Goal: Check status: Check status

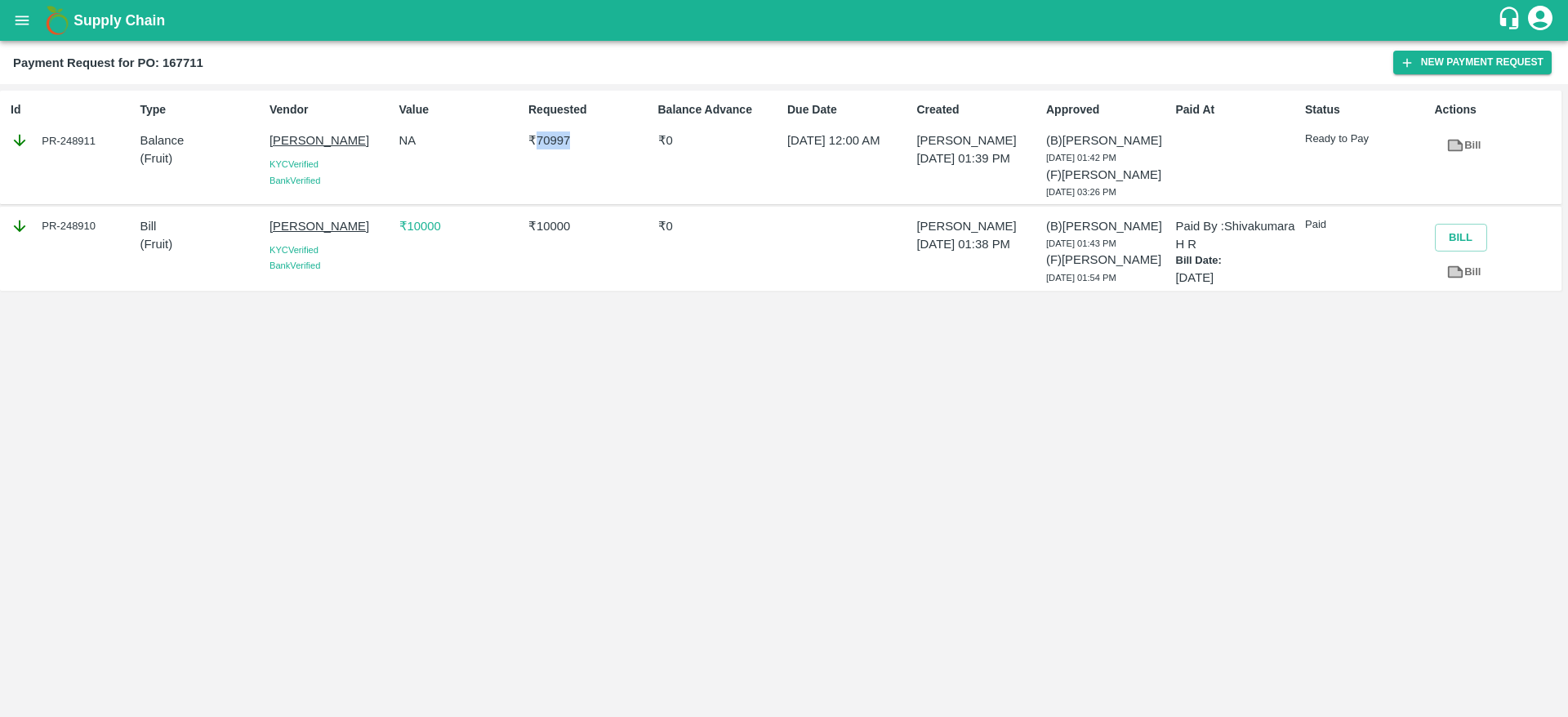
click at [18, 16] on icon "open drawer" at bounding box center [22, 21] width 14 height 9
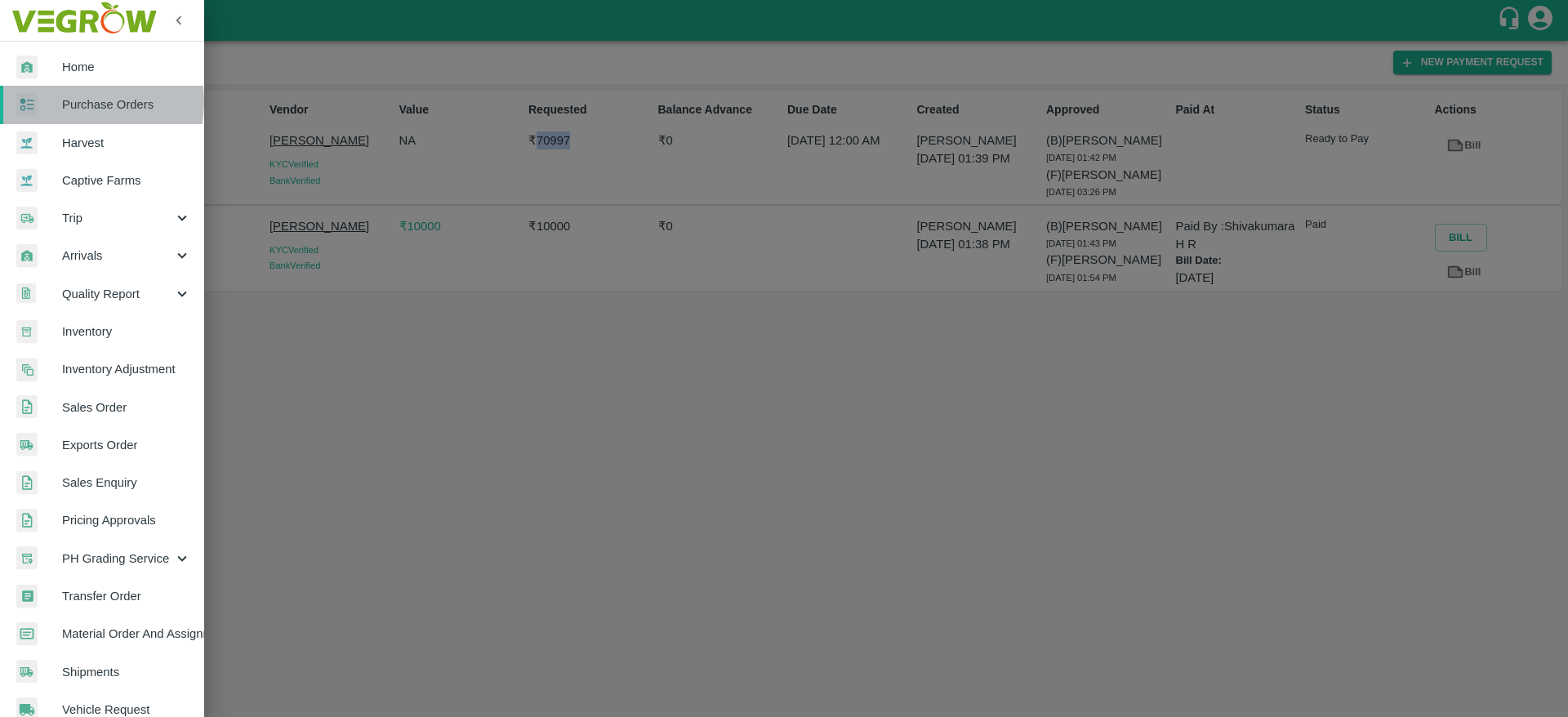
click at [77, 101] on span "Purchase Orders" at bounding box center [126, 104] width 129 height 18
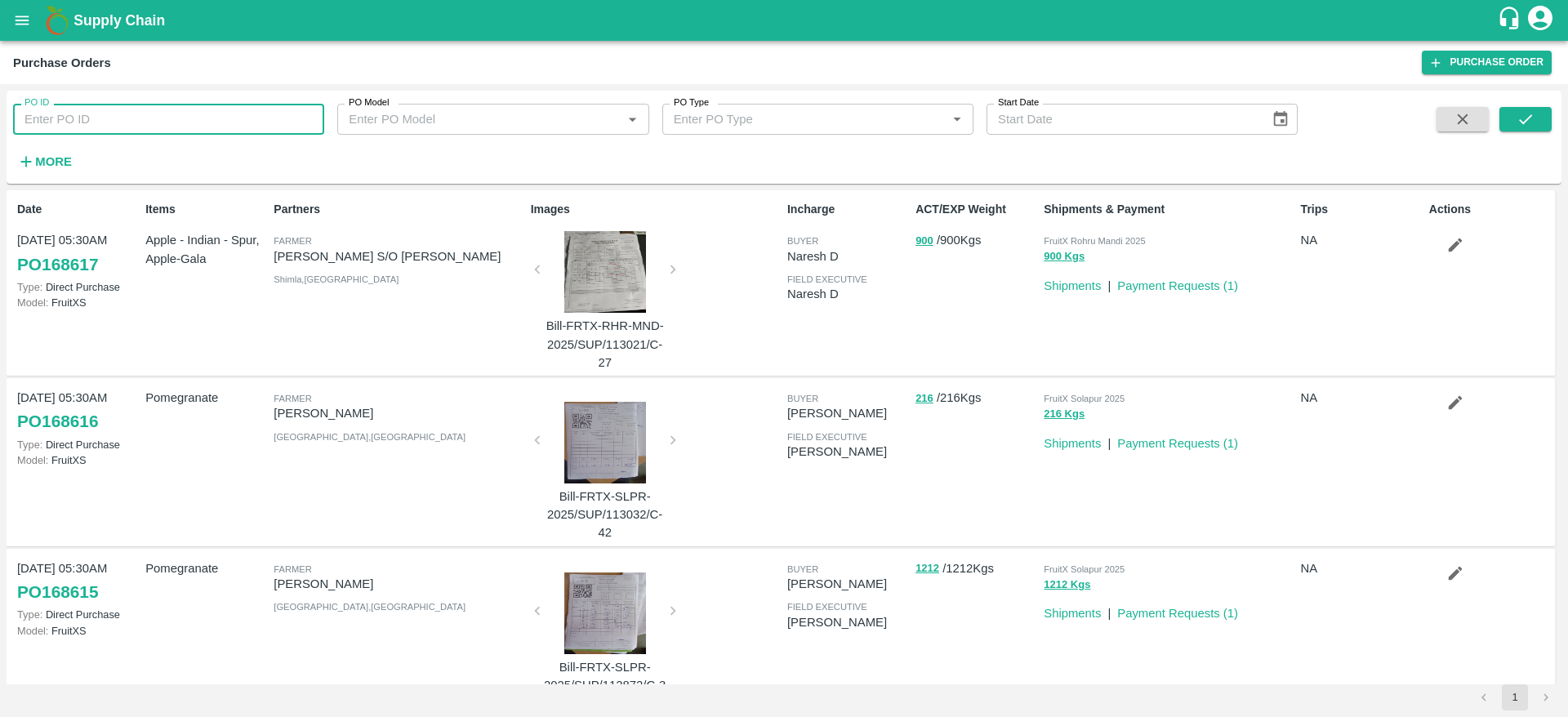
paste input "159449"
click at [139, 118] on input "159449" at bounding box center [168, 119] width 311 height 31
click at [1531, 132] on span at bounding box center [1525, 140] width 52 height 67
click at [1542, 109] on button "submit" at bounding box center [1525, 119] width 52 height 24
click at [200, 110] on input "159449" at bounding box center [168, 119] width 311 height 31
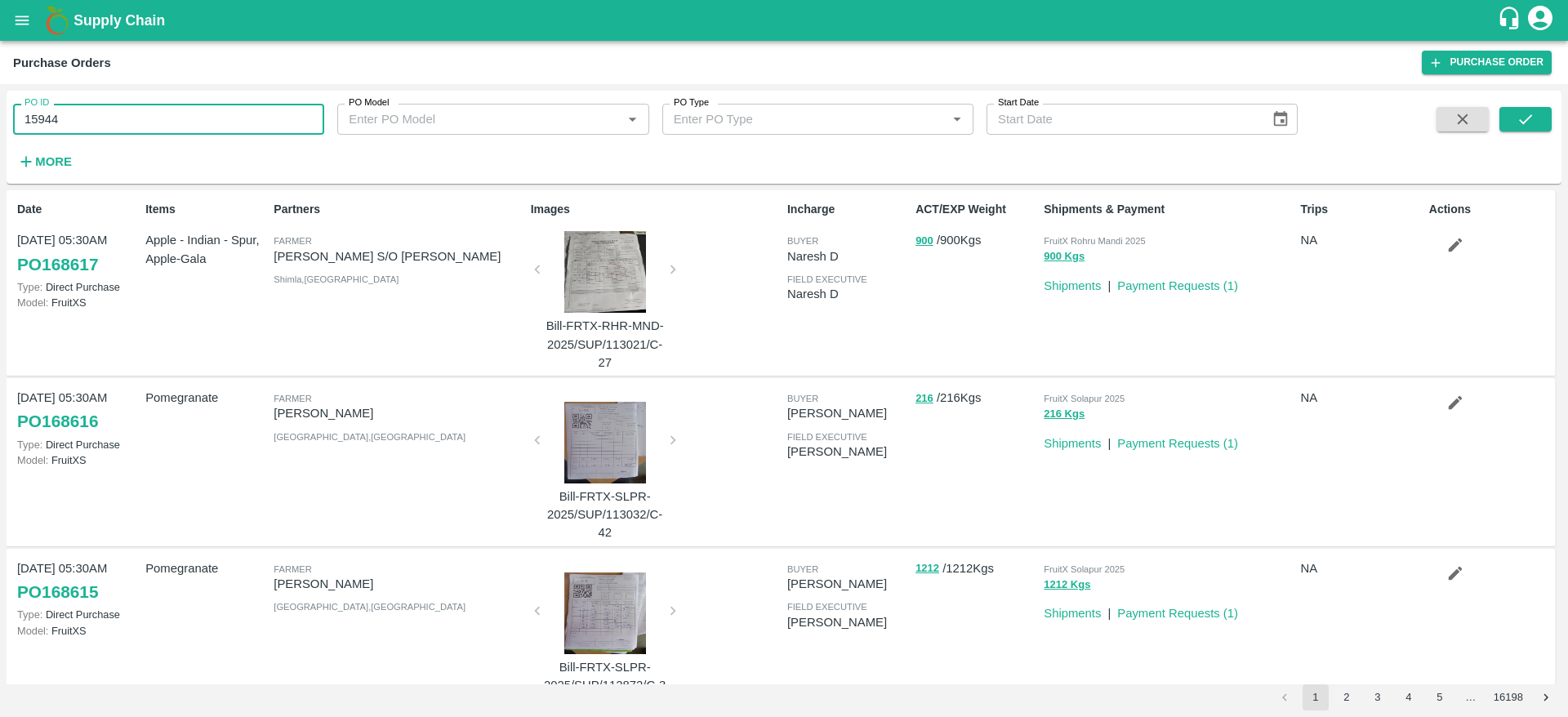
type input "159449"
click at [1532, 116] on icon "submit" at bounding box center [1525, 119] width 18 height 18
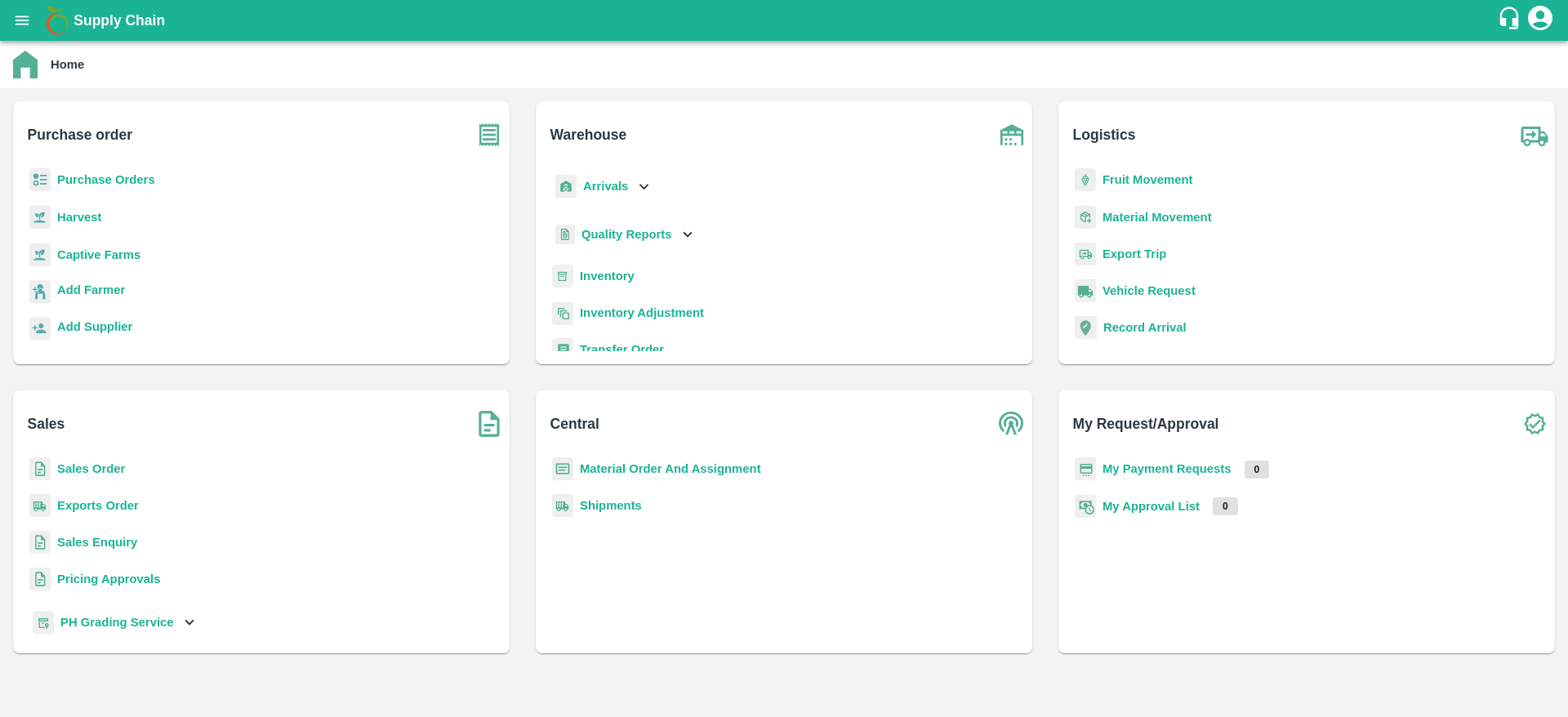
click at [136, 173] on b "Purchase Orders" at bounding box center [106, 180] width 98 height 13
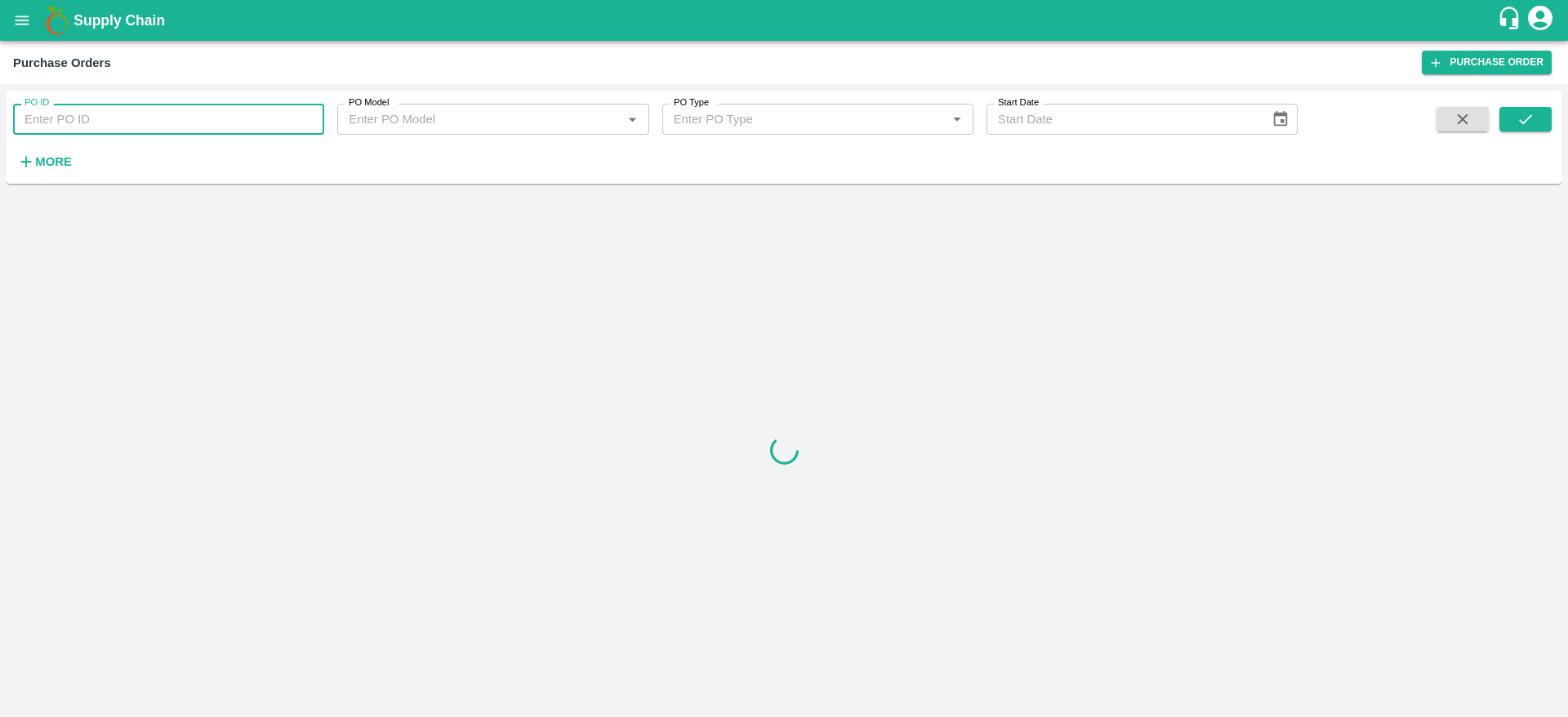
paste input "165880"
click at [112, 115] on input "PO ID" at bounding box center [168, 119] width 311 height 31
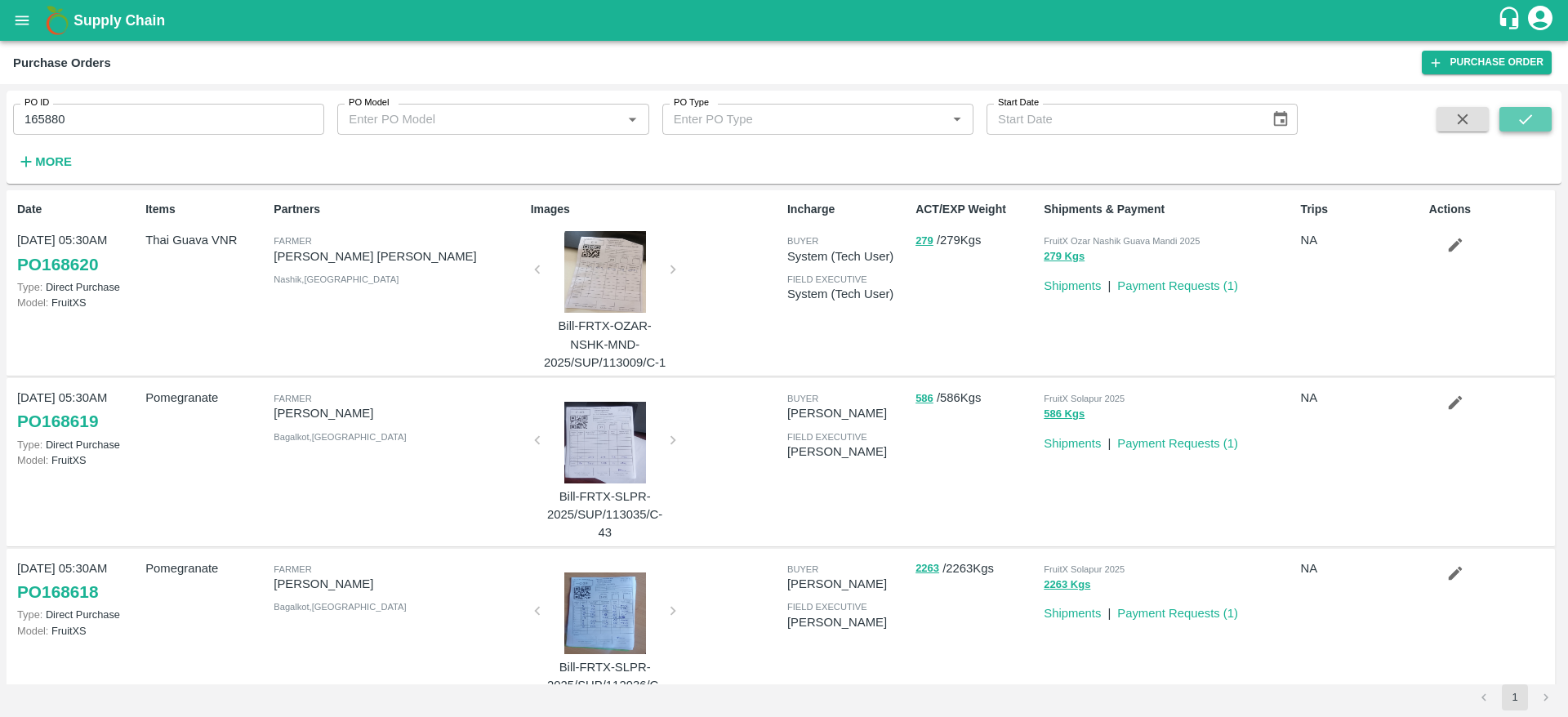
click at [1514, 119] on button "submit" at bounding box center [1525, 119] width 52 height 24
click at [120, 119] on input "165880" at bounding box center [168, 119] width 311 height 31
click at [1530, 120] on icon "submit" at bounding box center [1525, 119] width 18 height 18
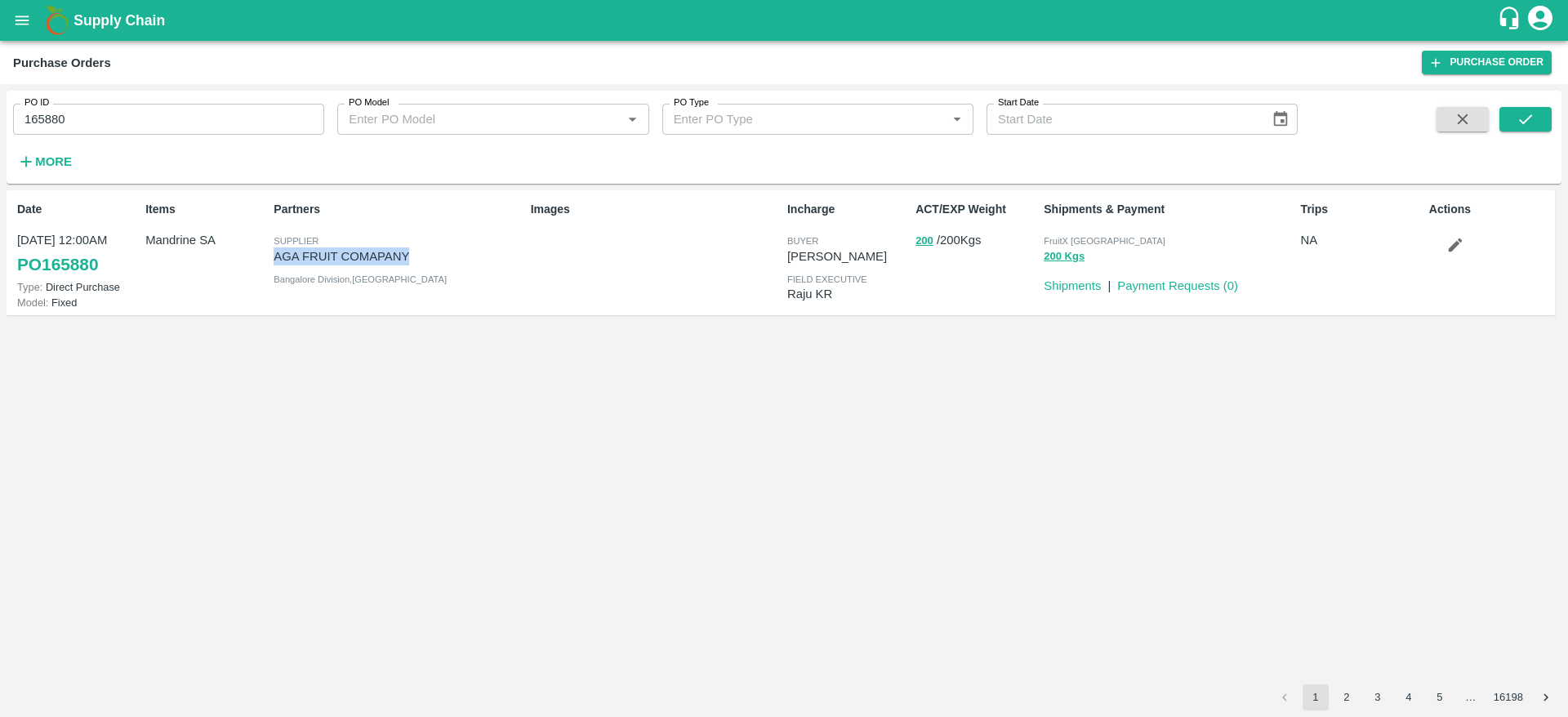
drag, startPoint x: 420, startPoint y: 260, endPoint x: 276, endPoint y: 251, distance: 144.3
click at [276, 251] on p "AGA FRUIT COMAPANY" at bounding box center [398, 256] width 250 height 18
click at [283, 257] on p "AGA FRUIT COMAPANY" at bounding box center [398, 256] width 250 height 18
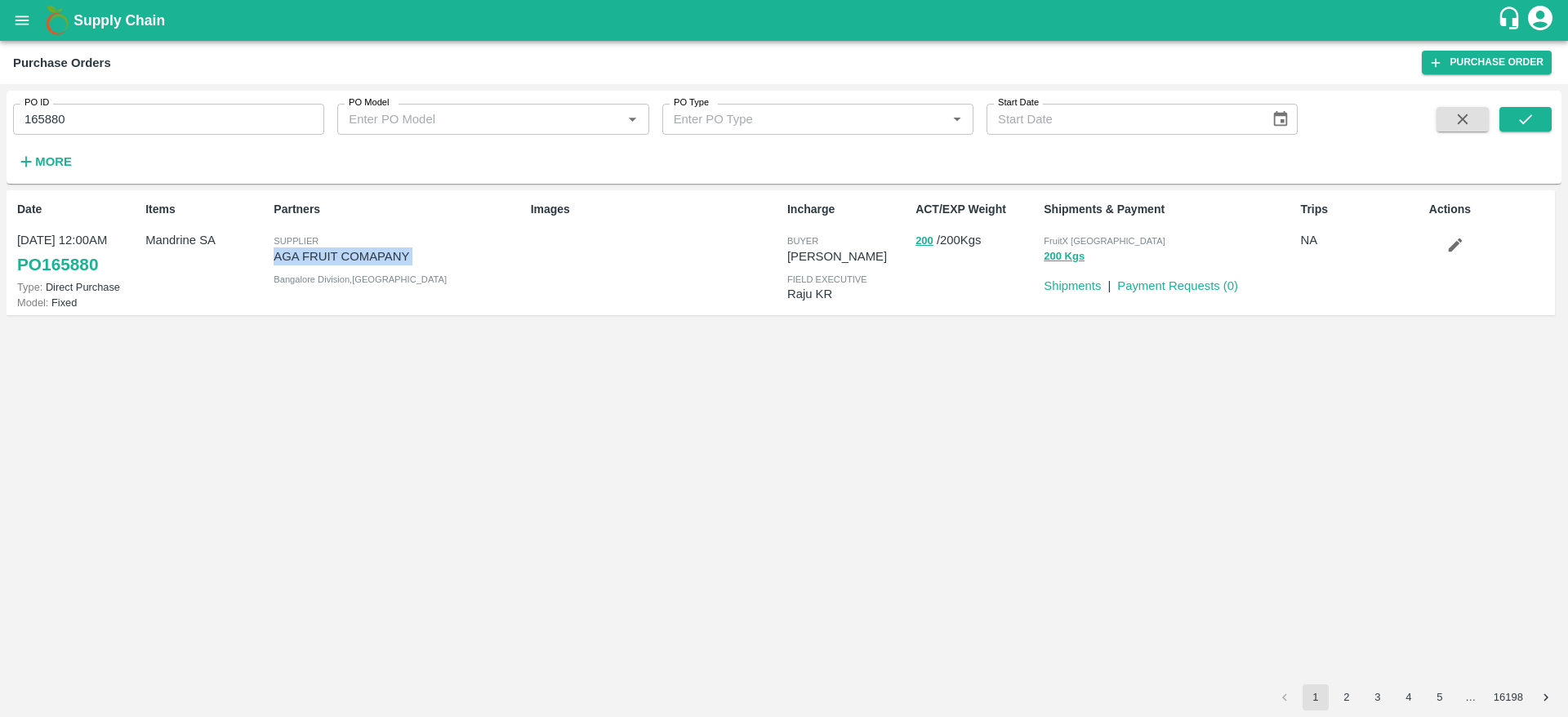
click at [283, 257] on p "AGA FRUIT COMAPANY" at bounding box center [398, 256] width 250 height 18
click at [117, 111] on input "165880" at bounding box center [168, 119] width 311 height 31
paste input "text"
click at [1542, 112] on button "submit" at bounding box center [1525, 119] width 52 height 24
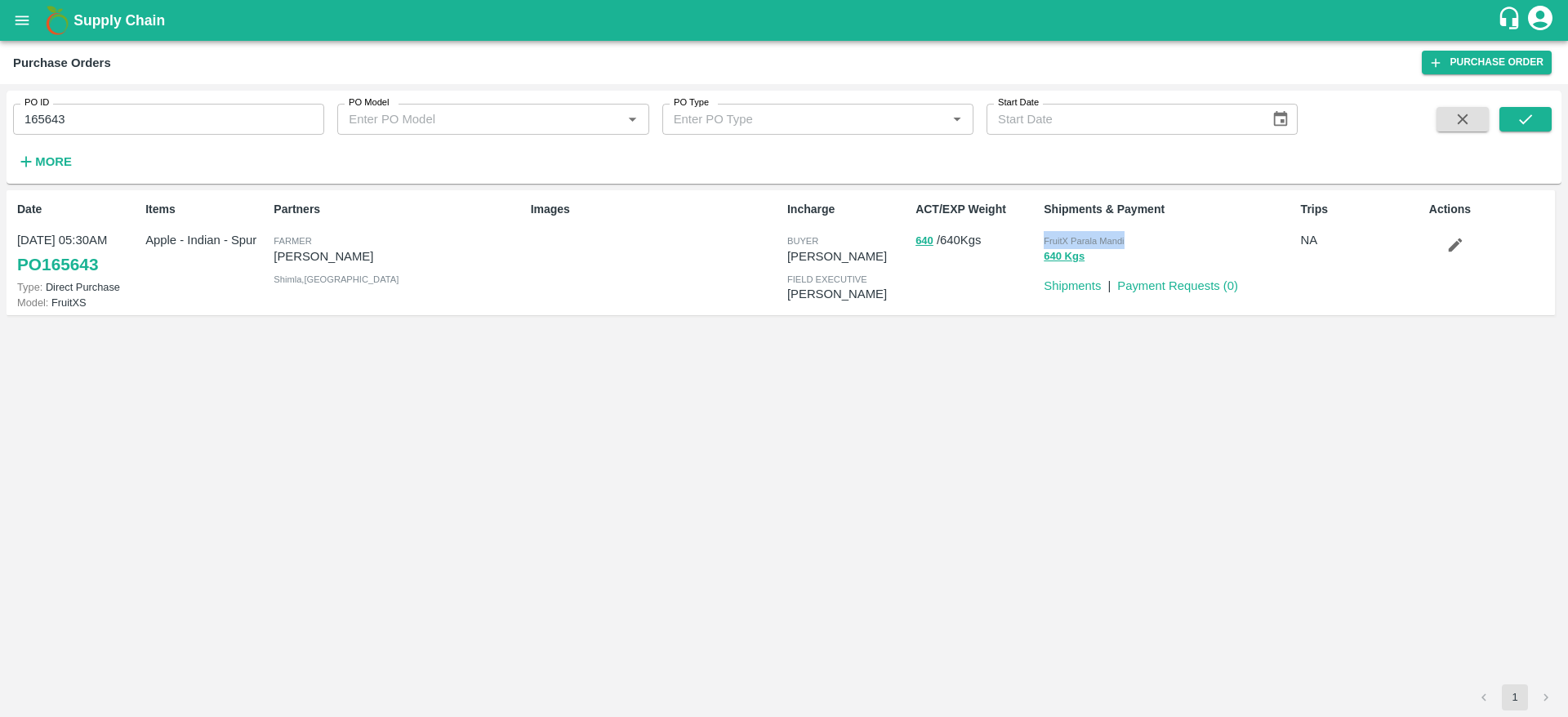
drag, startPoint x: 1042, startPoint y: 237, endPoint x: 1125, endPoint y: 241, distance: 83.1
click at [1125, 241] on div "FruitX Parala Mandi 640 Kgs" at bounding box center [1165, 247] width 256 height 46
click at [1130, 242] on div "FruitX Parala Mandi" at bounding box center [1168, 240] width 250 height 18
drag, startPoint x: 1129, startPoint y: 242, endPoint x: 1045, endPoint y: 237, distance: 84.1
click at [1045, 237] on div "FruitX Parala Mandi" at bounding box center [1168, 240] width 250 height 18
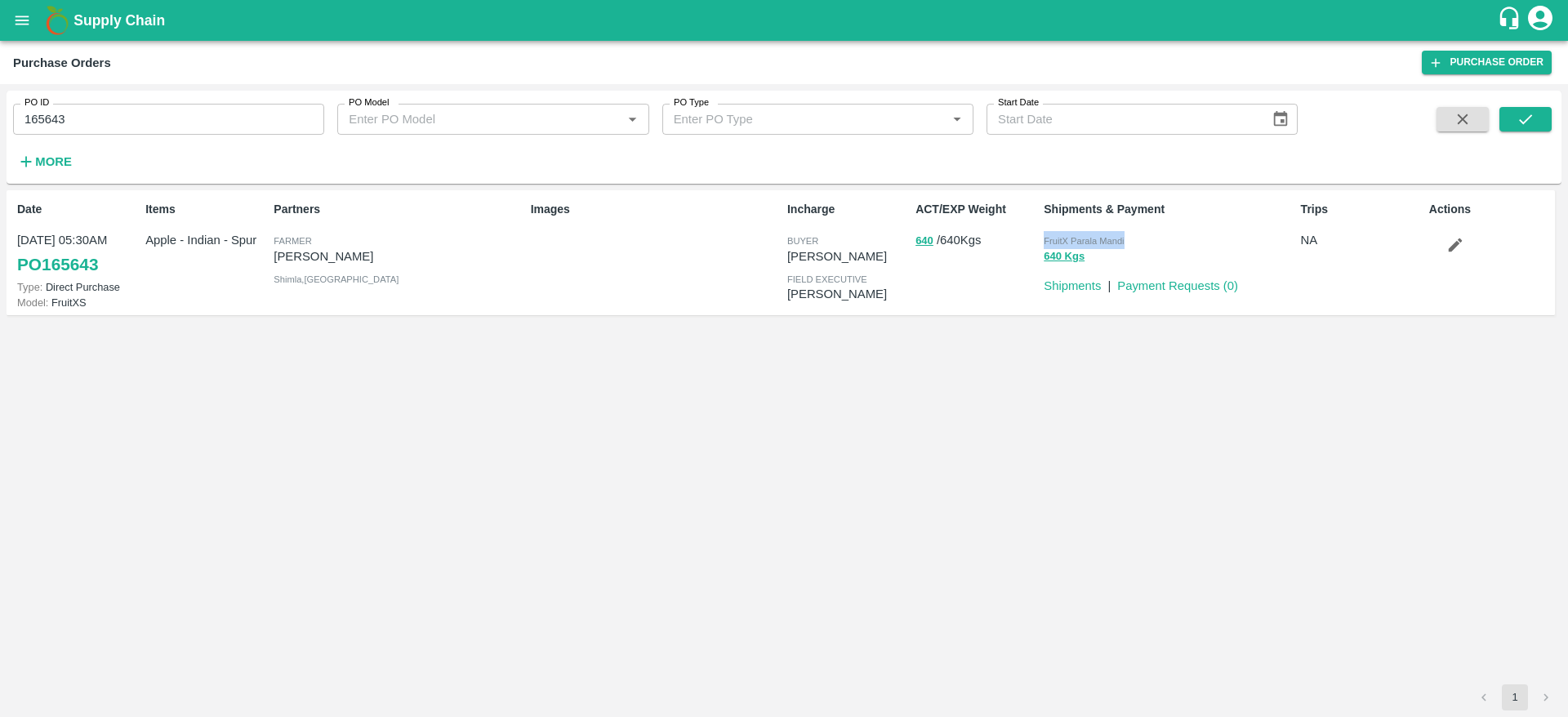
click at [1108, 239] on span "FruitX Parala Mandi" at bounding box center [1083, 241] width 80 height 9
click at [94, 105] on input "165643" at bounding box center [168, 119] width 311 height 31
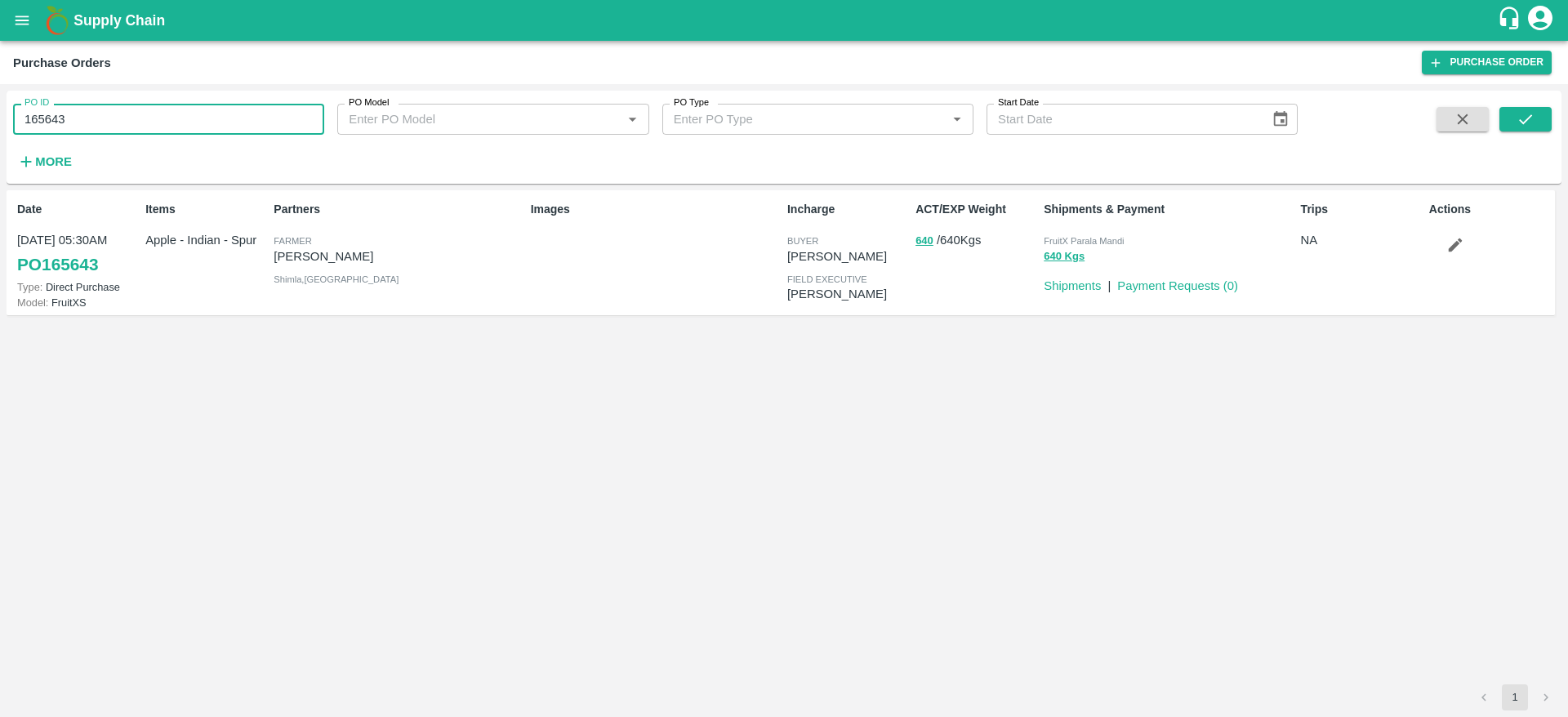
paste input "text"
type input "166776"
click at [1531, 122] on icon "submit" at bounding box center [1525, 119] width 18 height 18
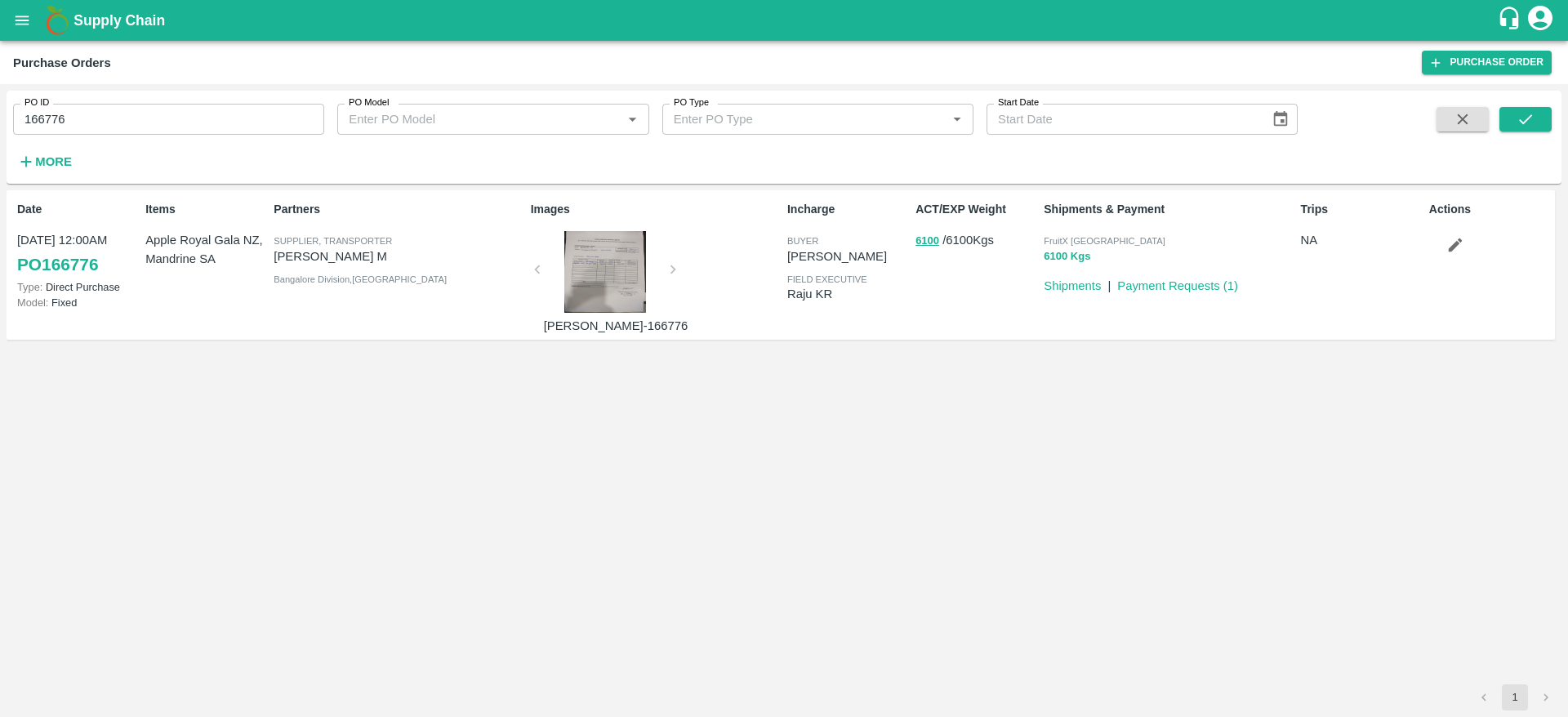
click at [1057, 260] on button "6100 Kgs" at bounding box center [1067, 256] width 47 height 19
click at [91, 119] on input "166776" at bounding box center [168, 119] width 311 height 31
paste input "text"
type input "166780"
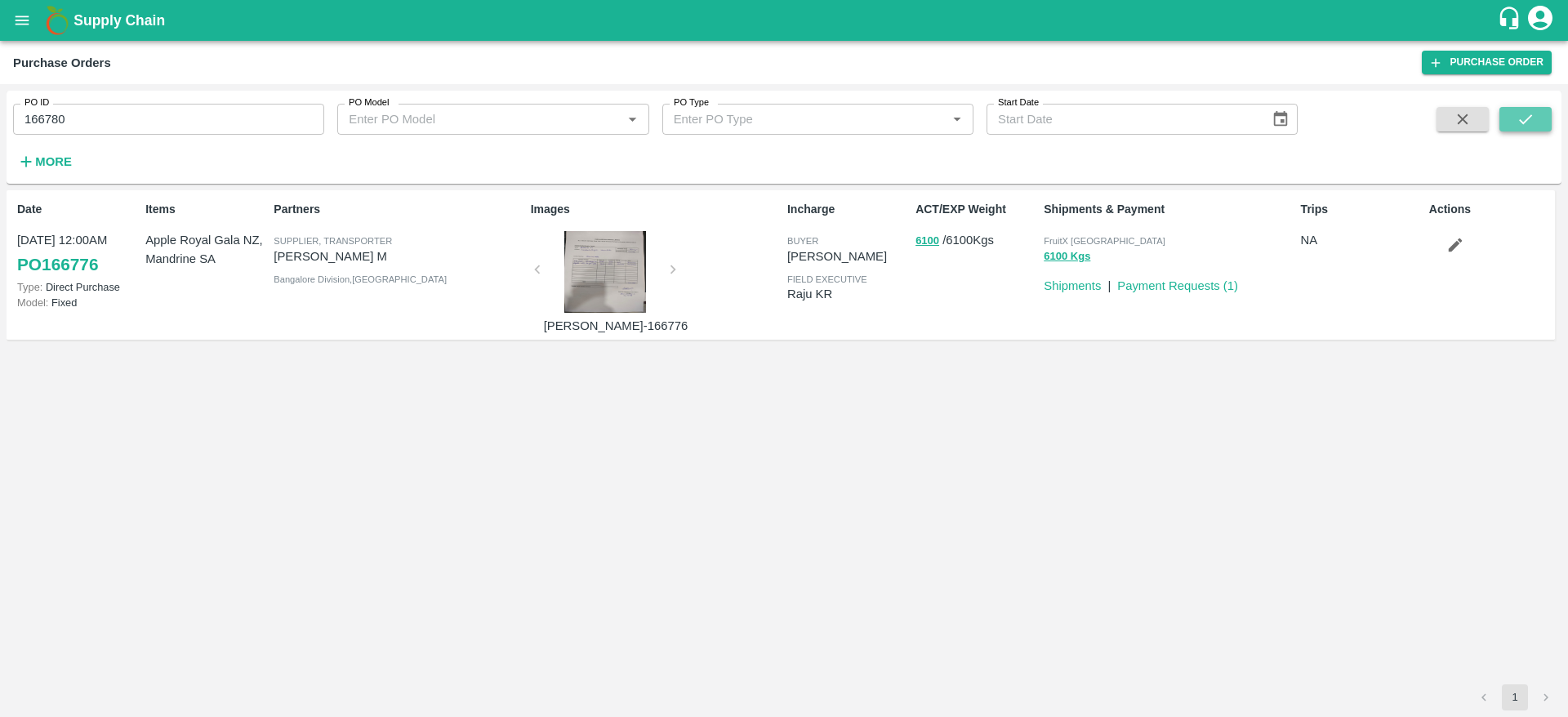
click at [1519, 119] on icon "submit" at bounding box center [1525, 119] width 18 height 18
click at [131, 113] on input "166780" at bounding box center [168, 119] width 311 height 31
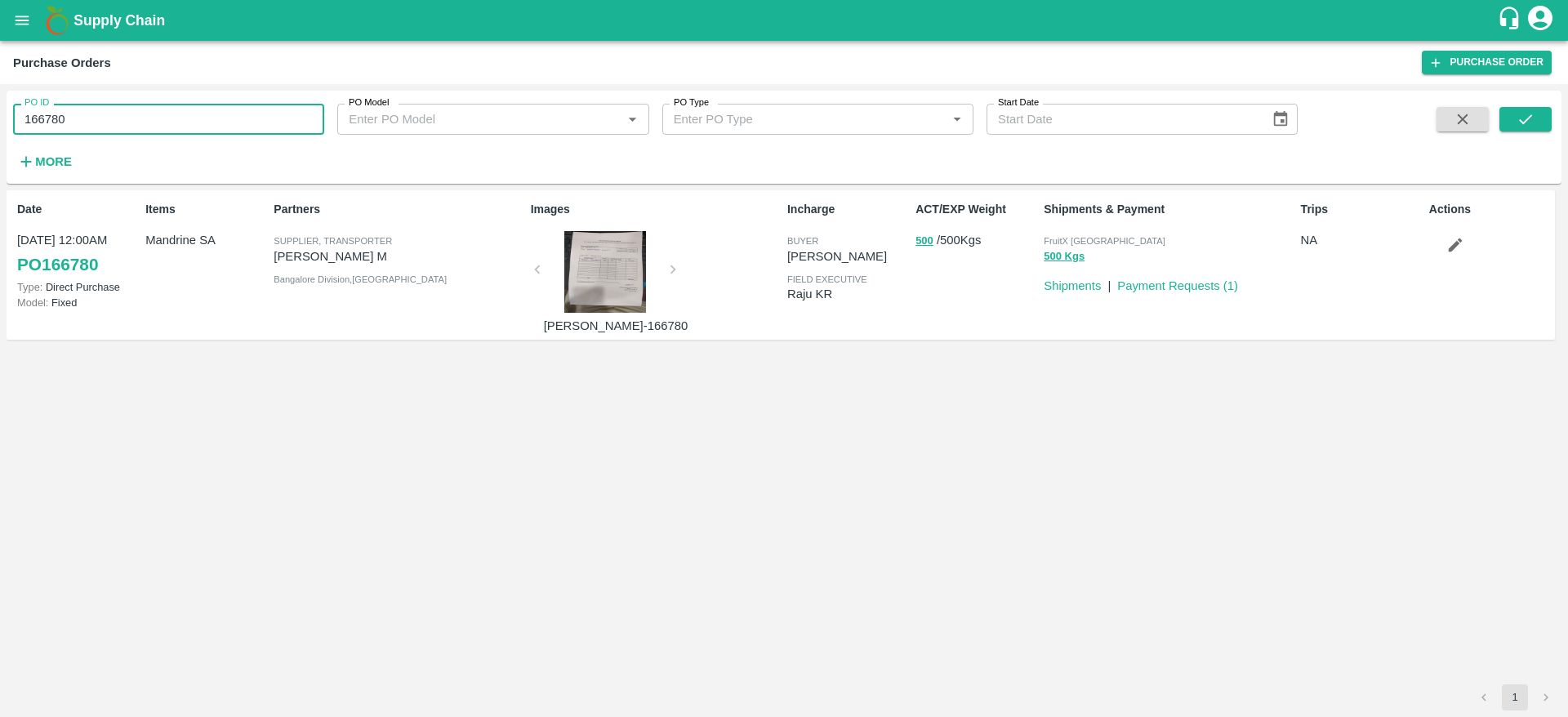
click at [131, 113] on input "166780" at bounding box center [168, 119] width 311 height 31
paste input "text"
type input "163619"
click at [1517, 112] on icon "submit" at bounding box center [1525, 119] width 18 height 18
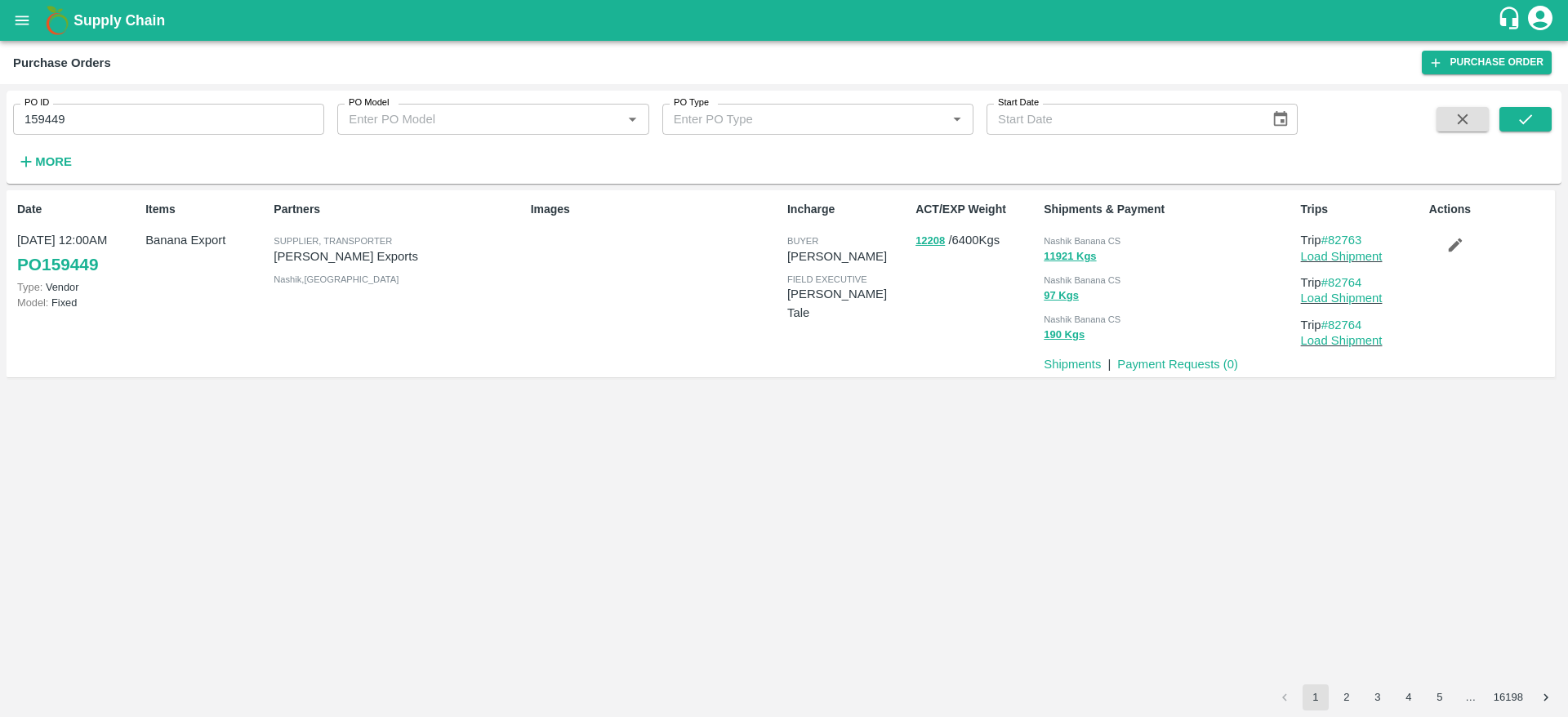
click at [179, 128] on input "159449" at bounding box center [168, 119] width 311 height 31
paste input "text"
type input "166671"
click at [1533, 111] on icon "submit" at bounding box center [1525, 119] width 18 height 18
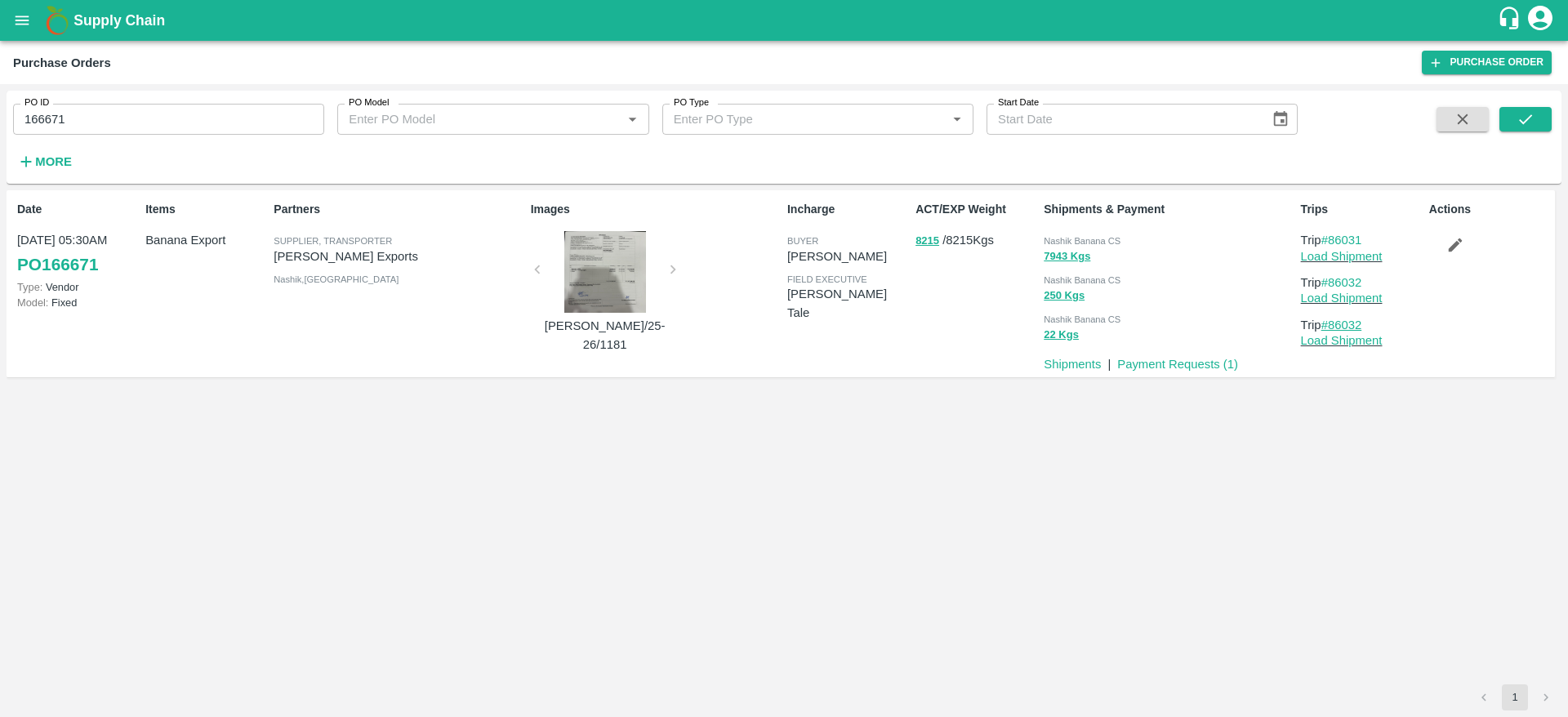
click at [1348, 328] on link "#86032" at bounding box center [1342, 325] width 41 height 13
click at [1340, 282] on link "#86032" at bounding box center [1342, 283] width 41 height 13
click at [1348, 241] on link "#86031" at bounding box center [1342, 241] width 41 height 13
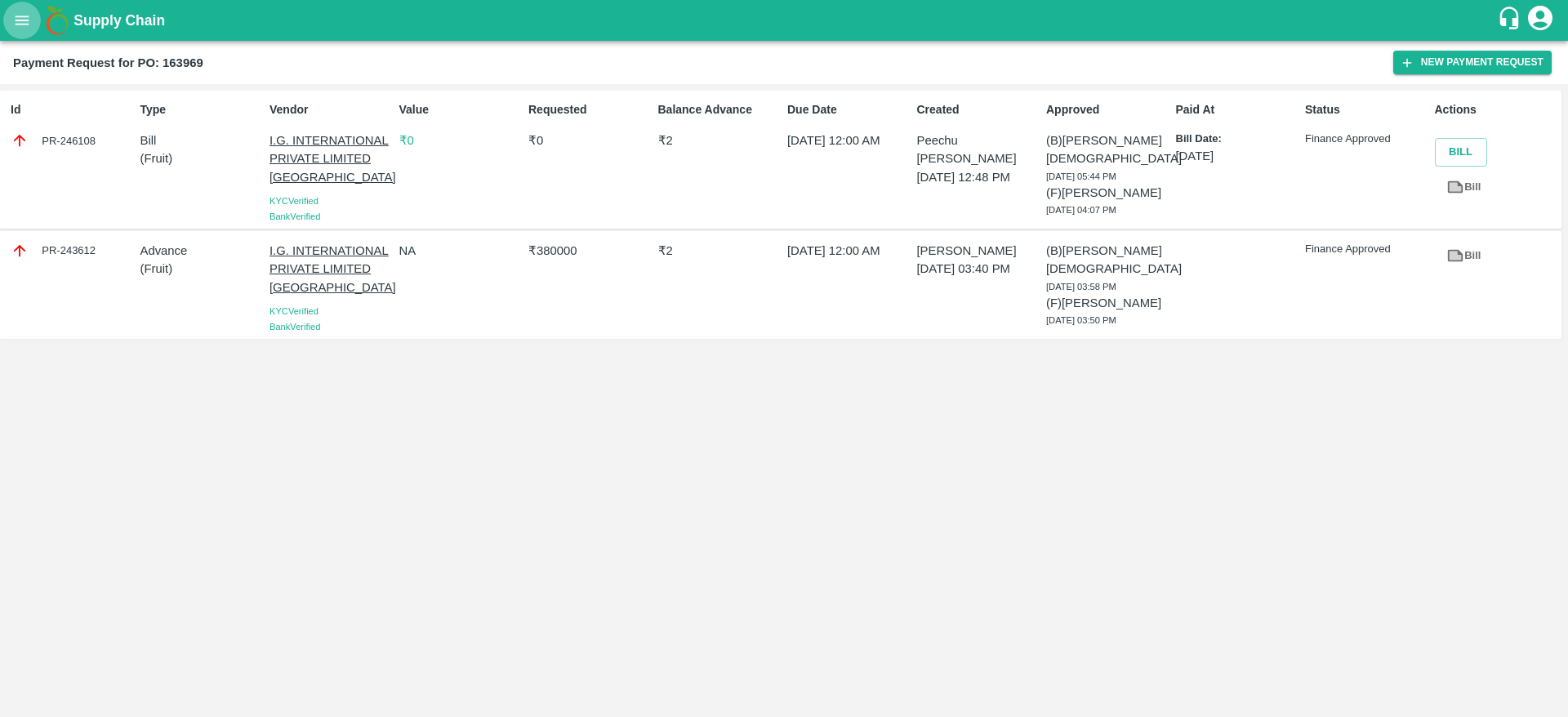
click at [28, 28] on icon "open drawer" at bounding box center [22, 20] width 18 height 18
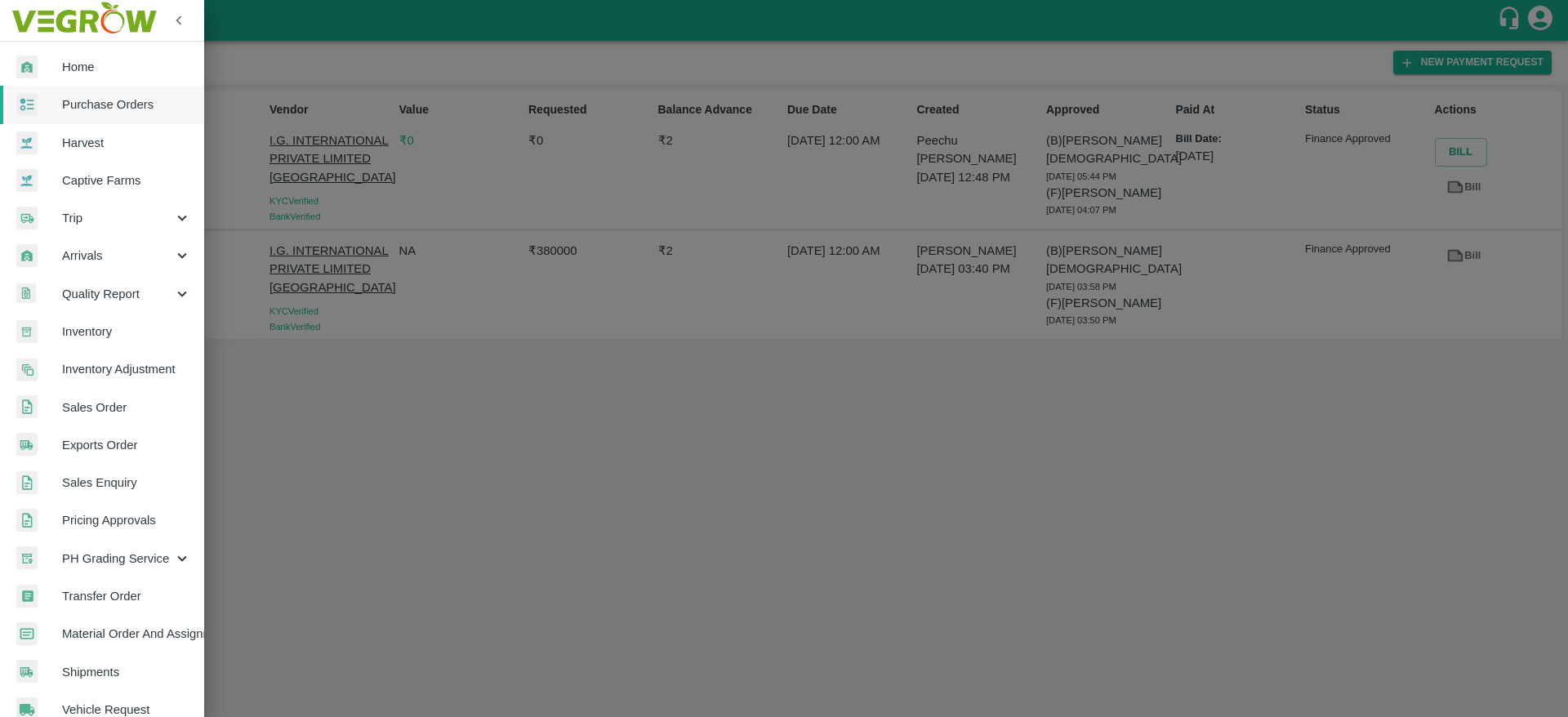
click at [126, 116] on link "Purchase Orders" at bounding box center [102, 105] width 204 height 37
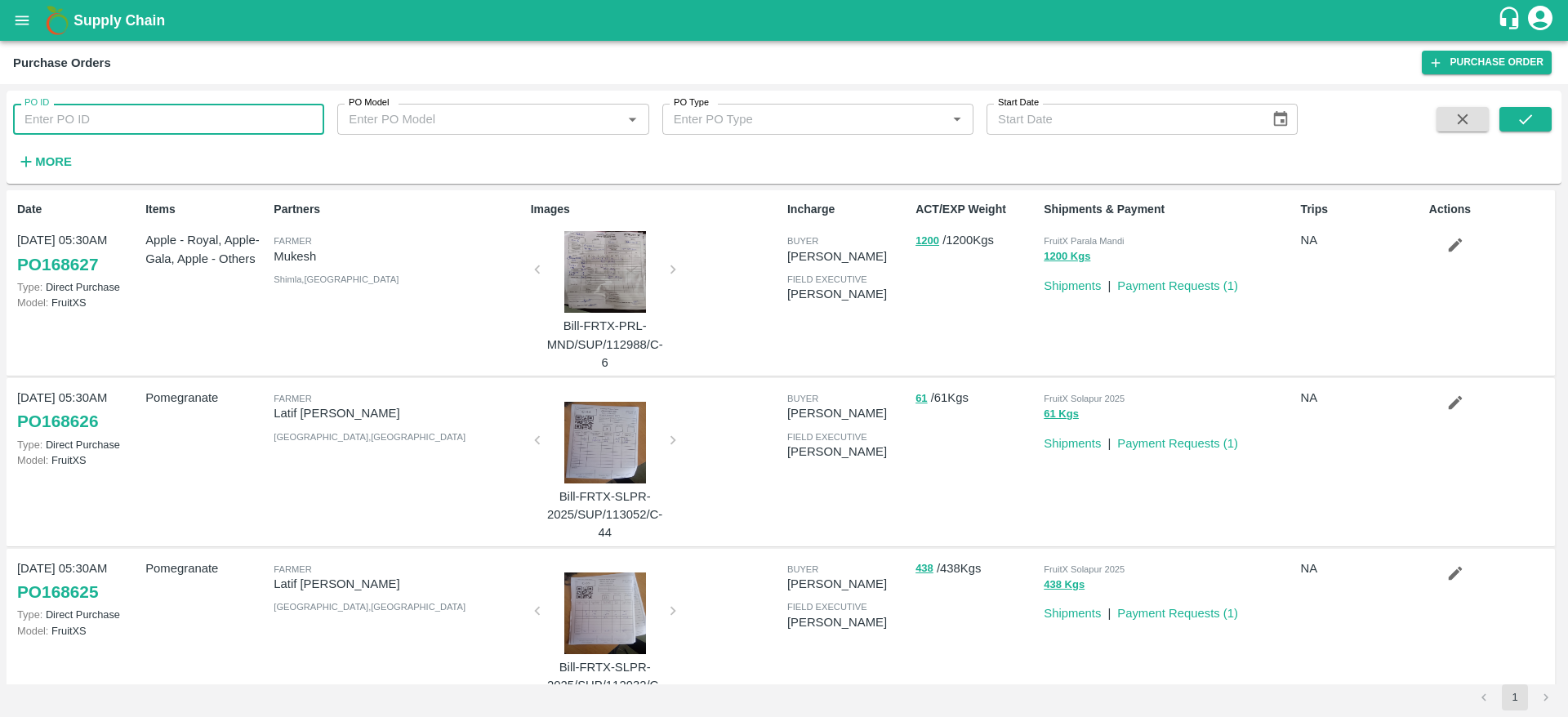
click at [125, 113] on input "PO ID" at bounding box center [168, 119] width 311 height 31
paste input "165722"
click at [1529, 122] on icon "submit" at bounding box center [1525, 119] width 18 height 18
click at [215, 100] on div "PO ID 165722 PO ID" at bounding box center [162, 112] width 324 height 44
click at [145, 129] on input "165722" at bounding box center [168, 119] width 311 height 31
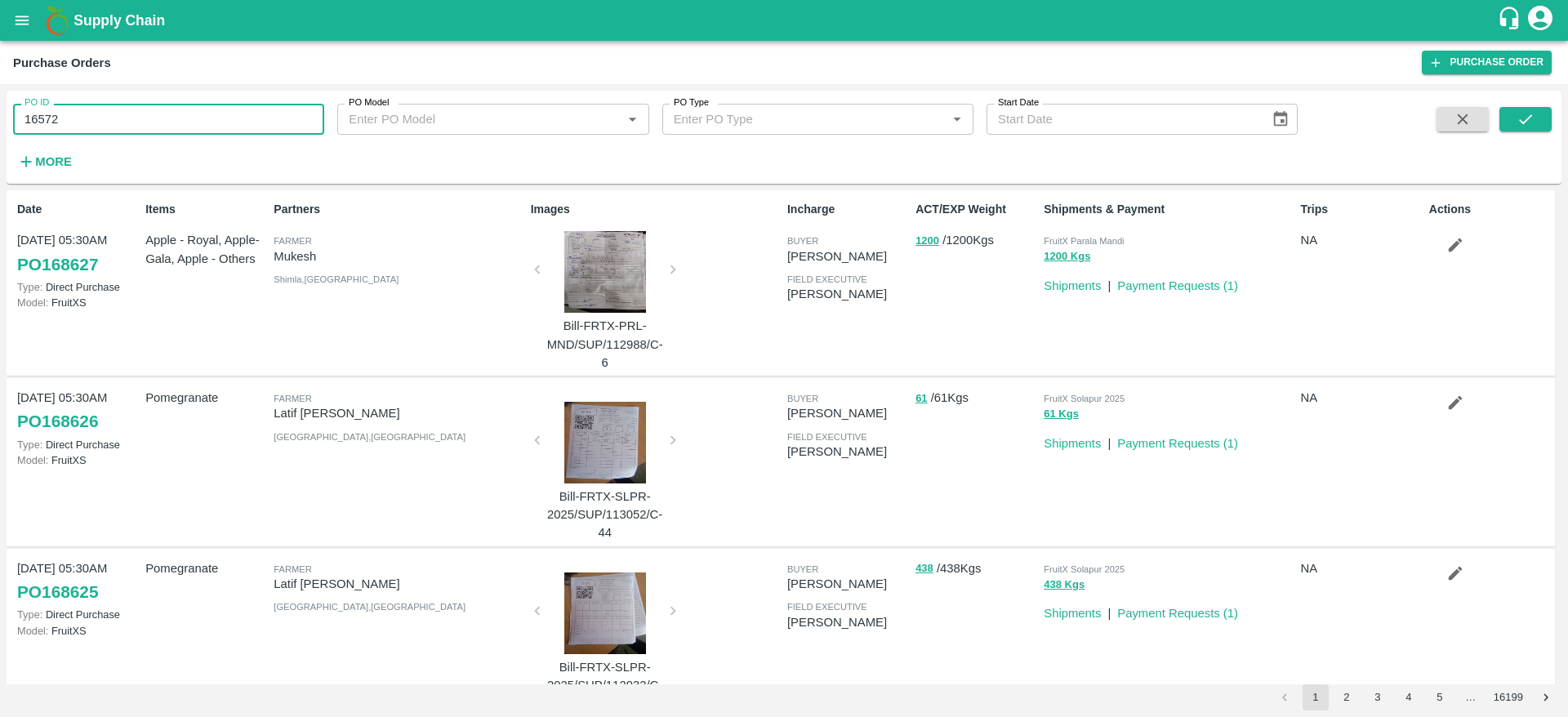
type input "165722"
click at [1522, 121] on icon "submit" at bounding box center [1525, 119] width 18 height 18
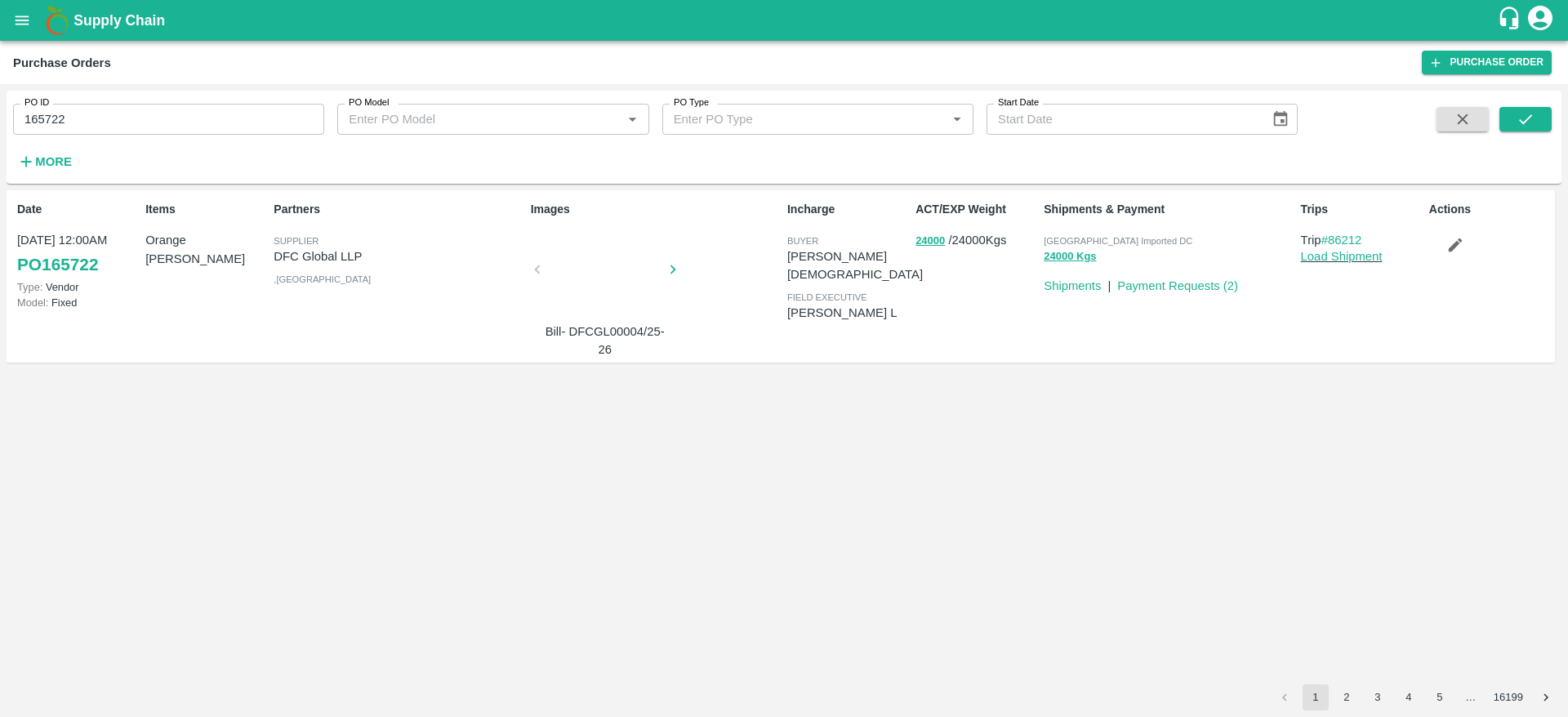
click at [1350, 232] on p "Trip #86212" at bounding box center [1361, 240] width 122 height 18
click at [1348, 237] on link "#86212" at bounding box center [1342, 241] width 41 height 13
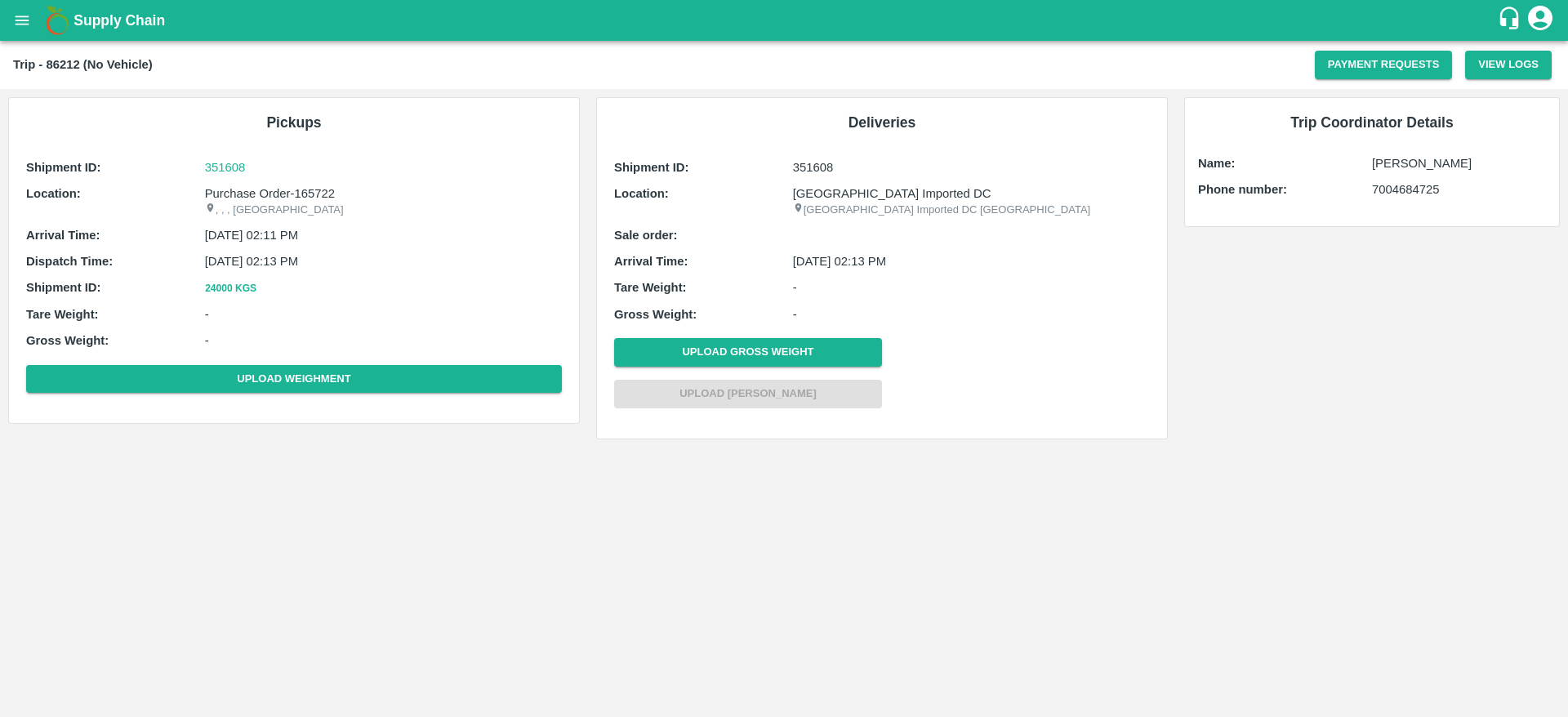
click at [1423, 381] on div "Trip Coordinator Details Name: [PERSON_NAME] Phone number: [PHONE_NUMBER]" at bounding box center [1372, 268] width 392 height 358
drag, startPoint x: 794, startPoint y: 265, endPoint x: 936, endPoint y: 279, distance: 142.7
click at [936, 279] on div "Shipment ID: 351608 Location: [GEOGRAPHIC_DATA] Imported [GEOGRAPHIC_DATA] [GEO…" at bounding box center [881, 286] width 544 height 265
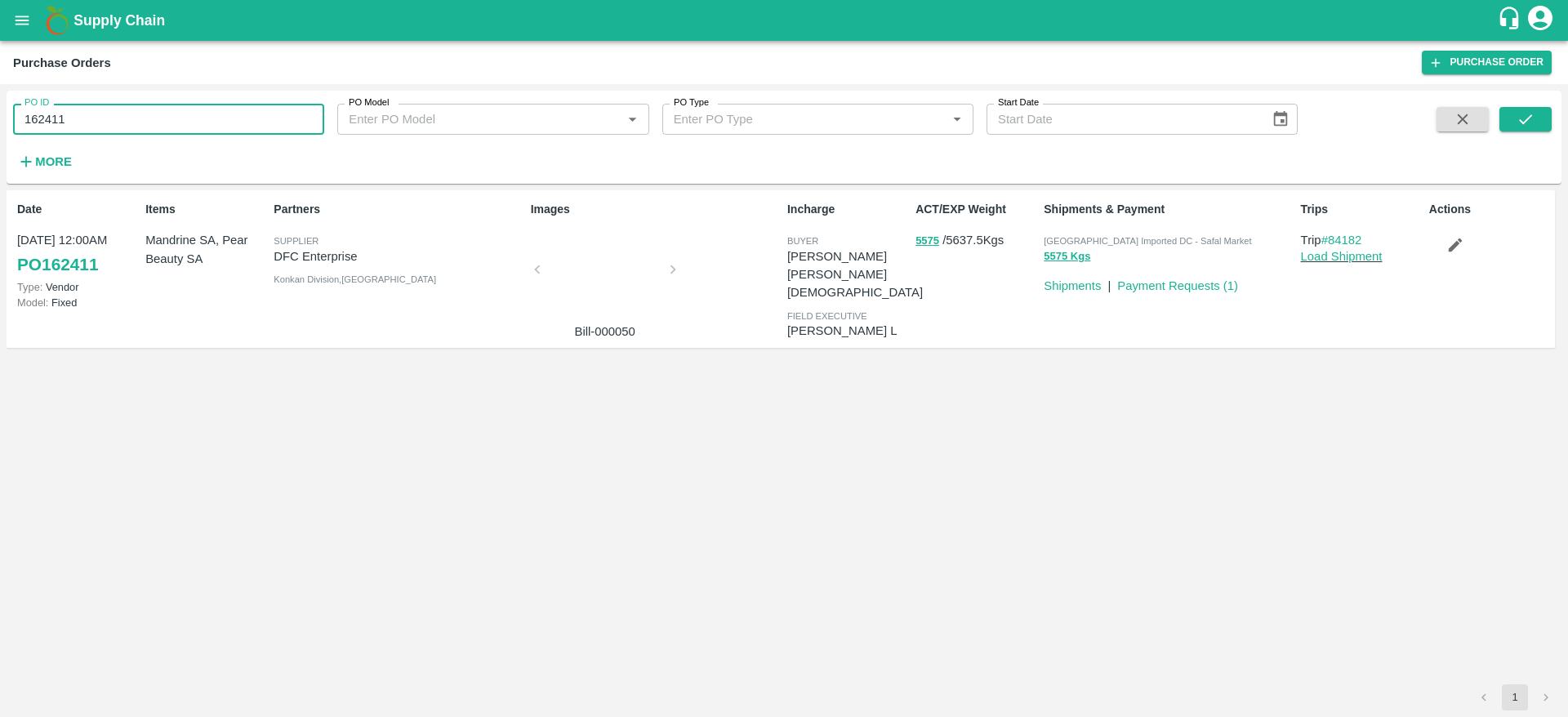
click at [98, 116] on input "162411" at bounding box center [168, 119] width 311 height 31
paste input "text"
type input "165722"
click at [1535, 124] on button "submit" at bounding box center [1525, 119] width 52 height 24
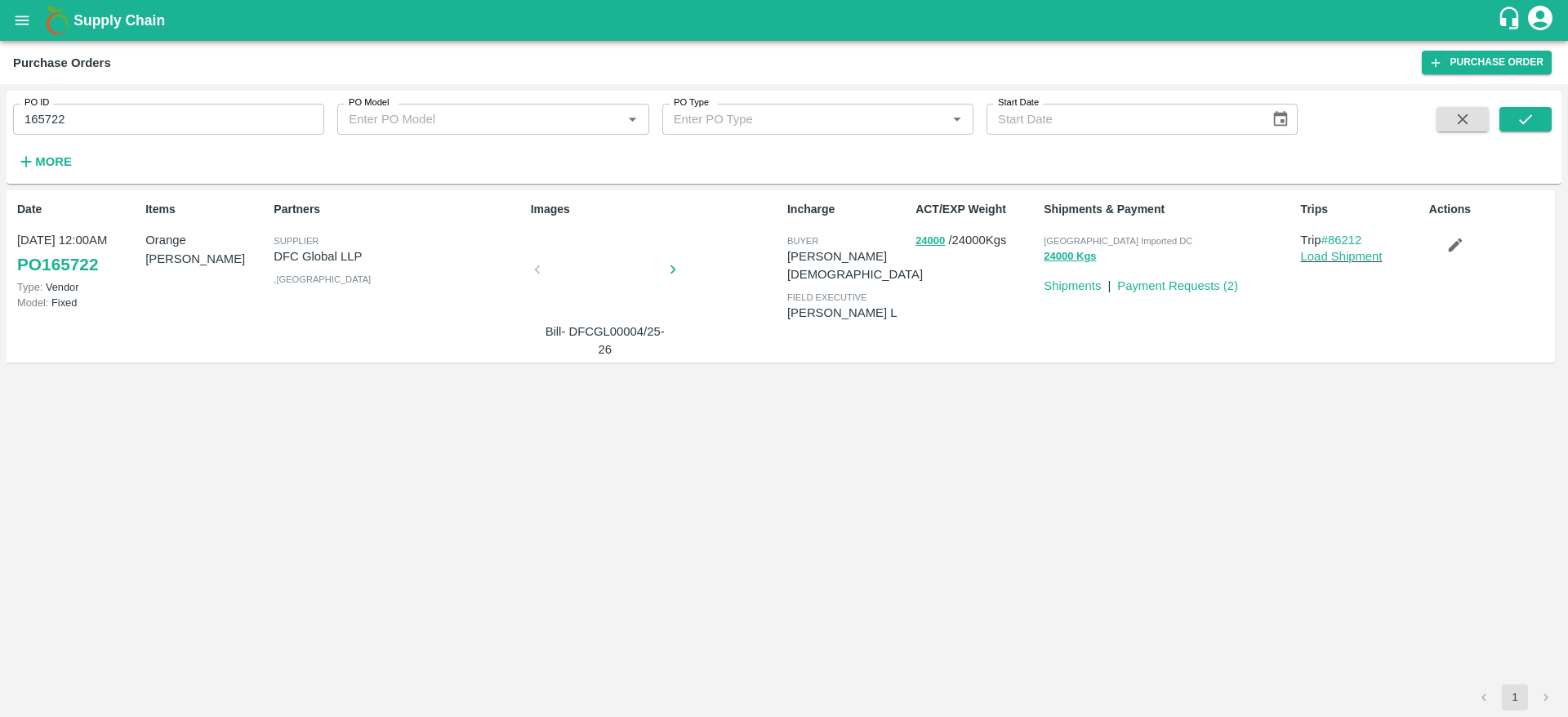
click at [1113, 241] on span "[GEOGRAPHIC_DATA] Imported DC" at bounding box center [1117, 241] width 149 height 9
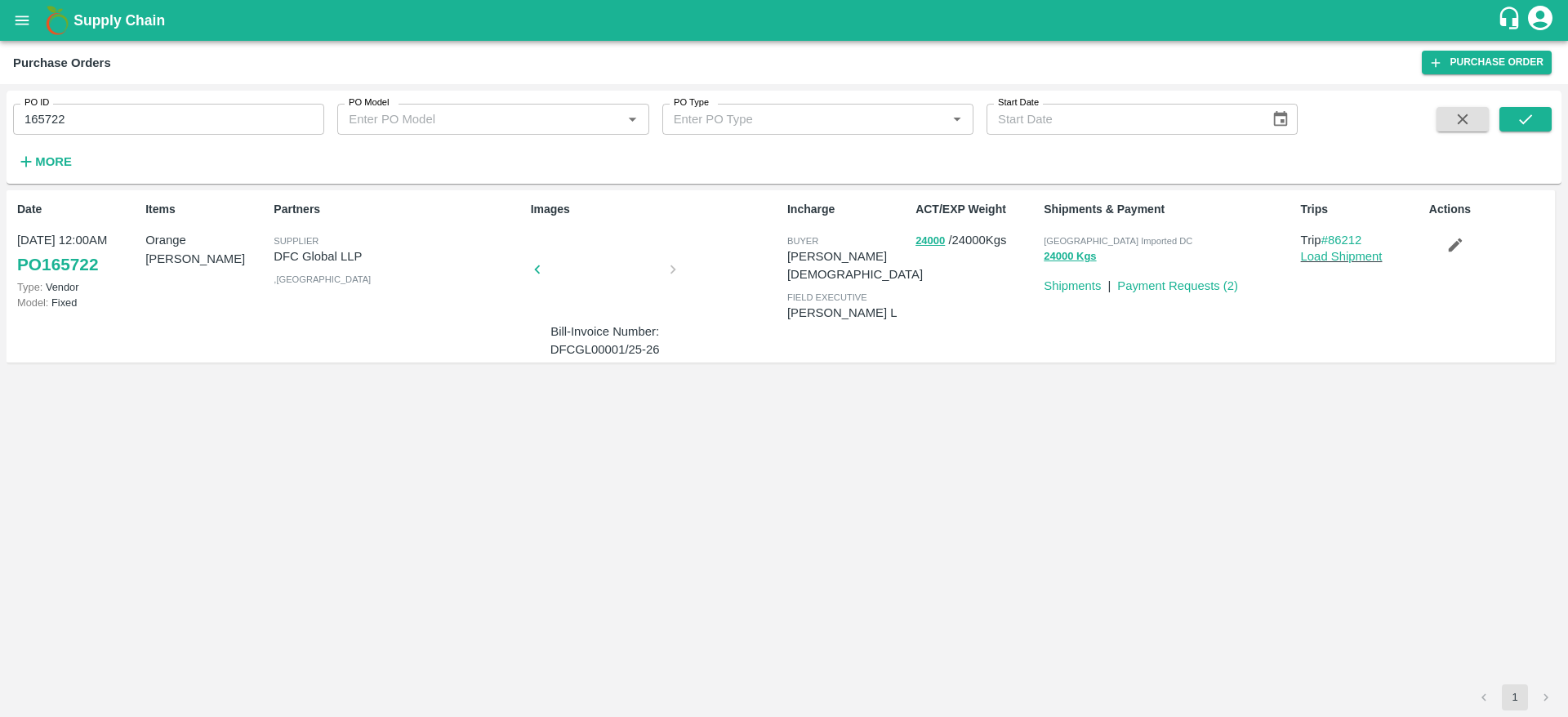
click at [864, 304] on p "[PERSON_NAME] L" at bounding box center [848, 313] width 122 height 18
click at [812, 251] on p "[PERSON_NAME][DEMOGRAPHIC_DATA]" at bounding box center [854, 265] width 136 height 37
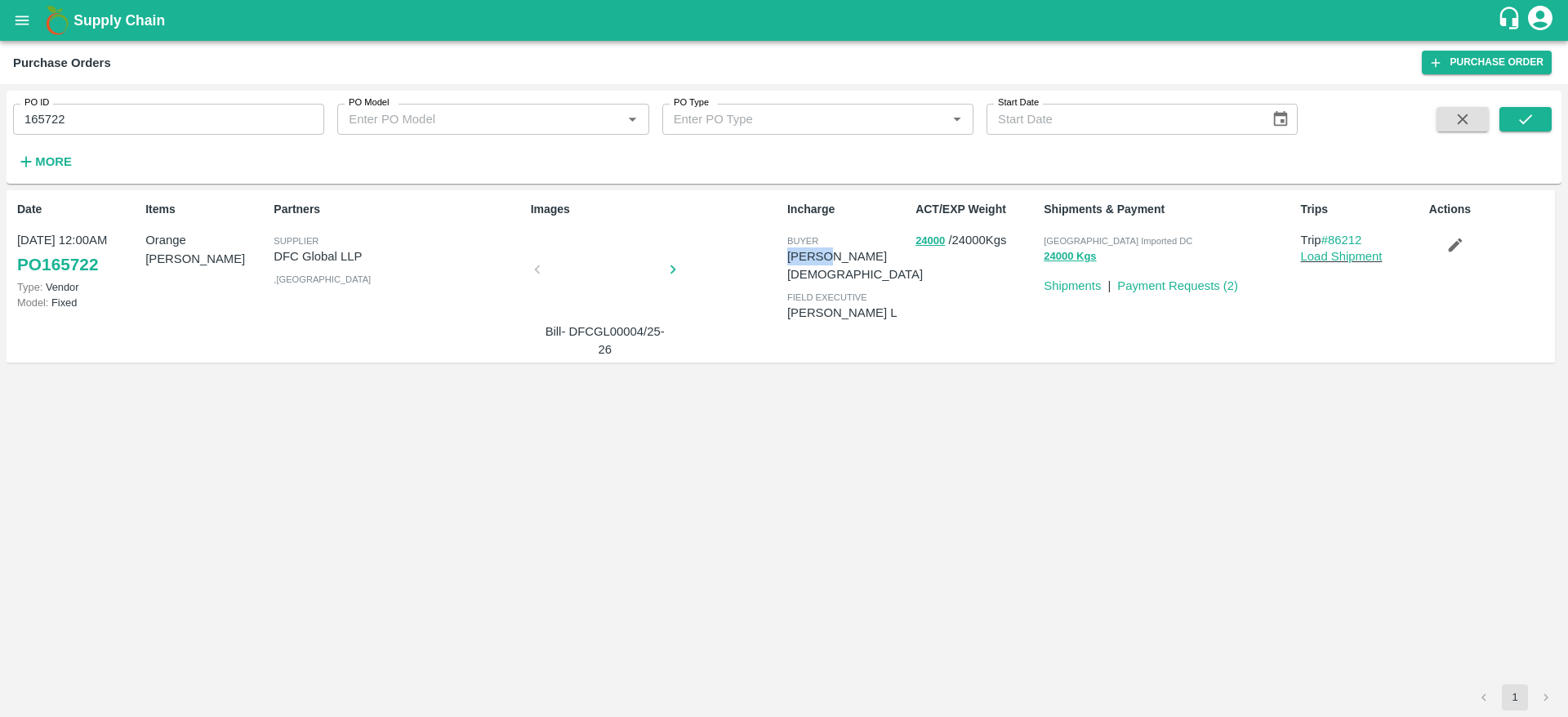
click at [812, 251] on p "[PERSON_NAME][DEMOGRAPHIC_DATA]" at bounding box center [854, 265] width 136 height 37
click at [1068, 257] on button "24000 Kgs" at bounding box center [1069, 256] width 52 height 19
click at [926, 241] on button "24000" at bounding box center [929, 241] width 29 height 19
click at [931, 241] on button "24000" at bounding box center [929, 241] width 29 height 19
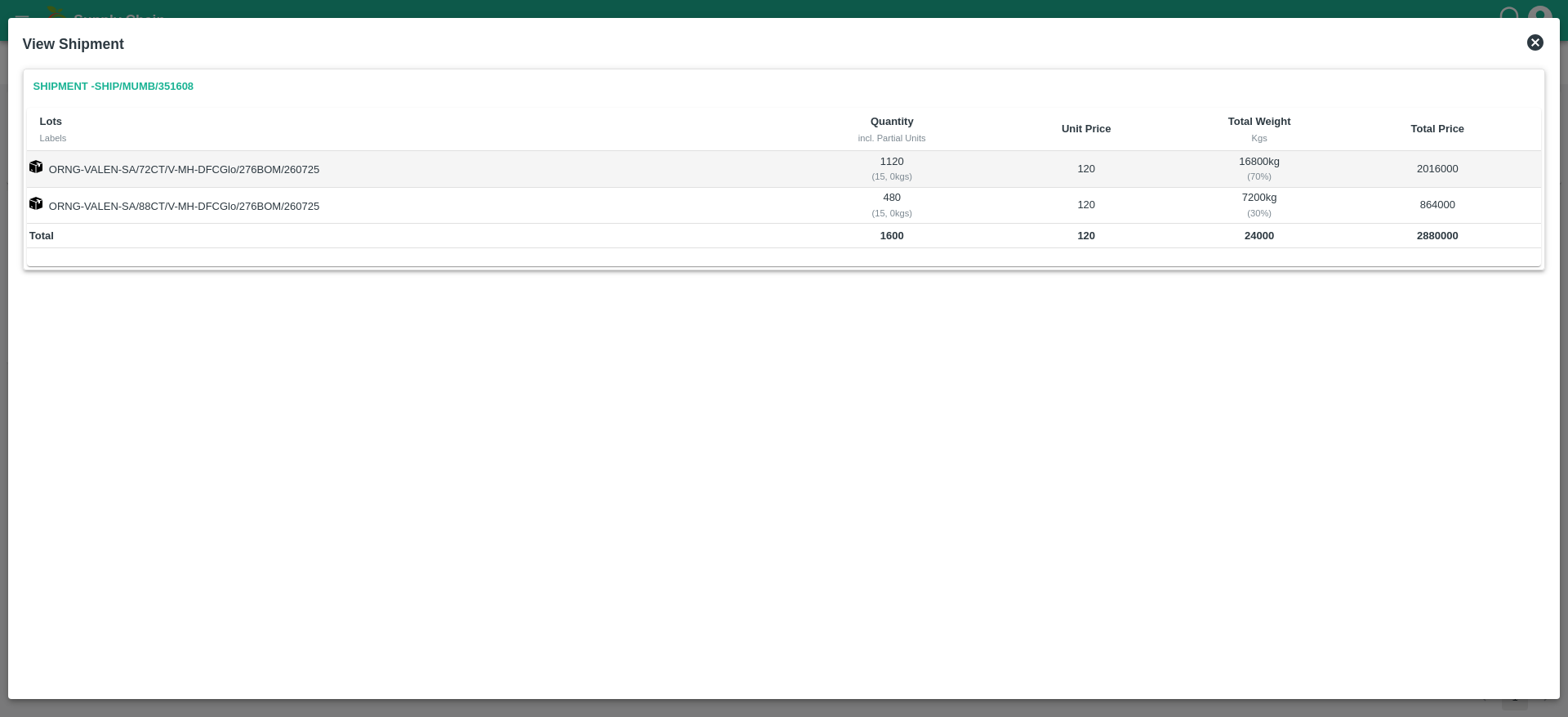
click at [188, 90] on link "Shipment - SHIP/MUMB/351608" at bounding box center [114, 87] width 174 height 29
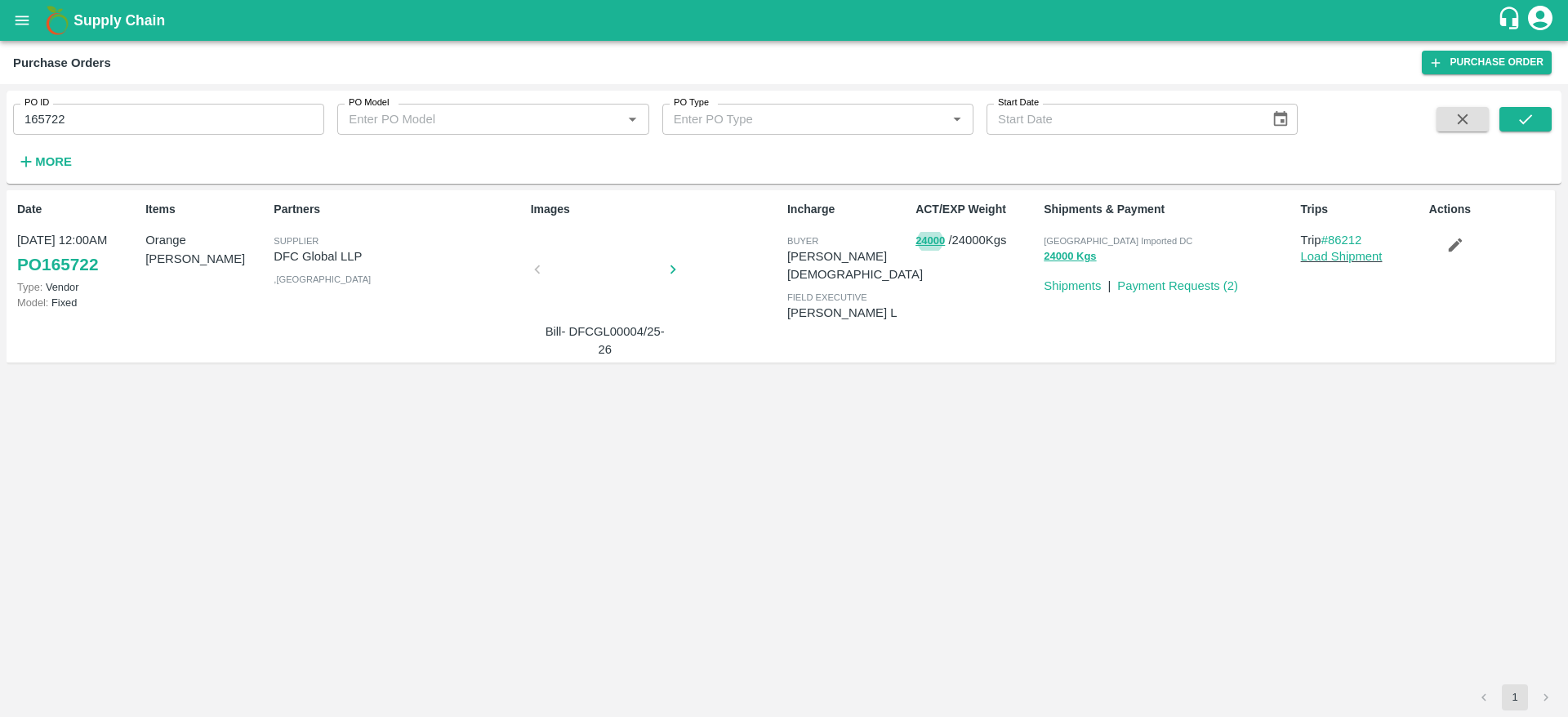
click at [91, 119] on input "165722" at bounding box center [168, 119] width 311 height 31
click at [1522, 127] on icon "submit" at bounding box center [1525, 119] width 18 height 18
click at [147, 119] on input "165722" at bounding box center [168, 119] width 311 height 31
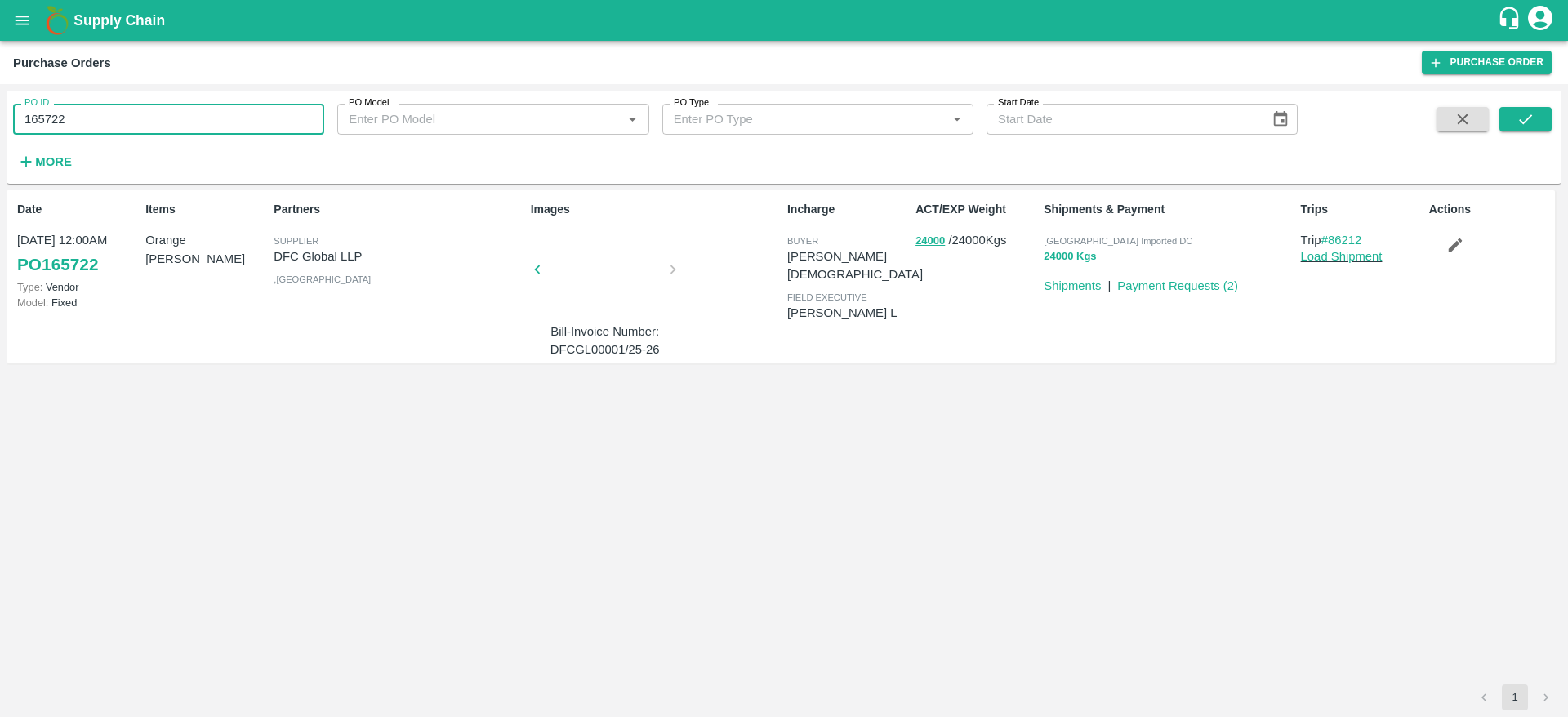
paste input "text"
click at [1517, 122] on icon "submit" at bounding box center [1525, 119] width 18 height 18
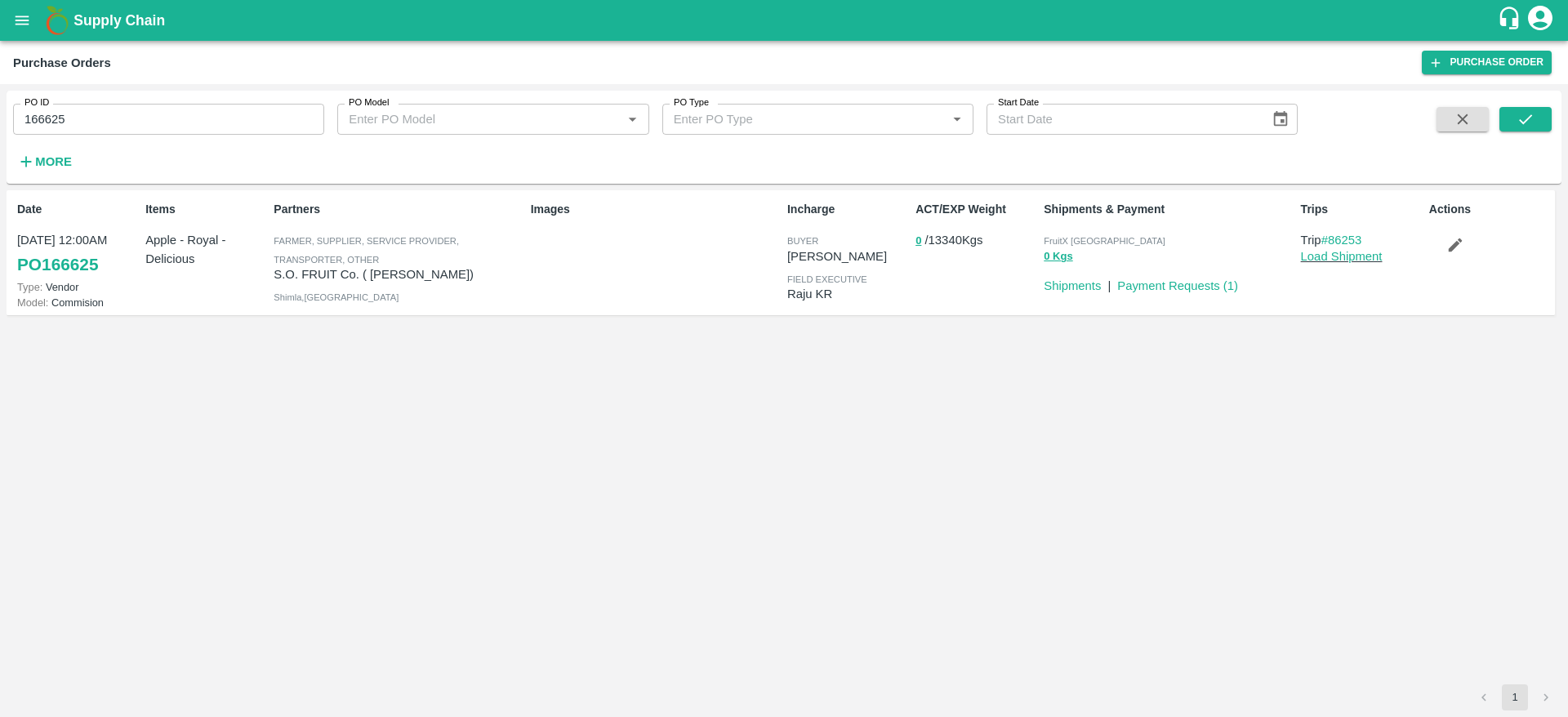
click at [151, 112] on input "166625" at bounding box center [168, 119] width 311 height 31
paste input "text"
click at [151, 112] on input "165219" at bounding box center [168, 119] width 311 height 31
type input "165219"
click at [1529, 128] on button "submit" at bounding box center [1525, 119] width 52 height 24
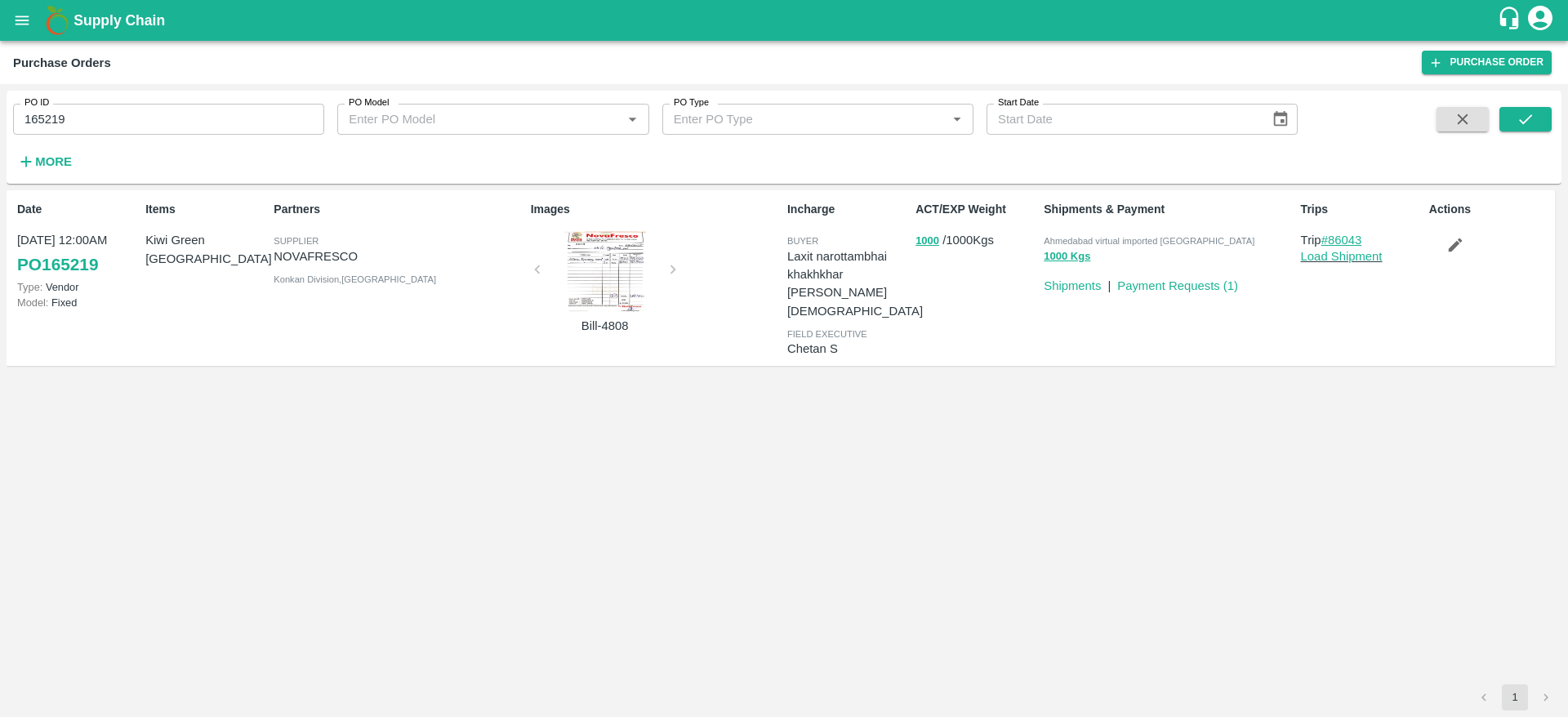
click at [1334, 241] on link "#86043" at bounding box center [1342, 241] width 41 height 13
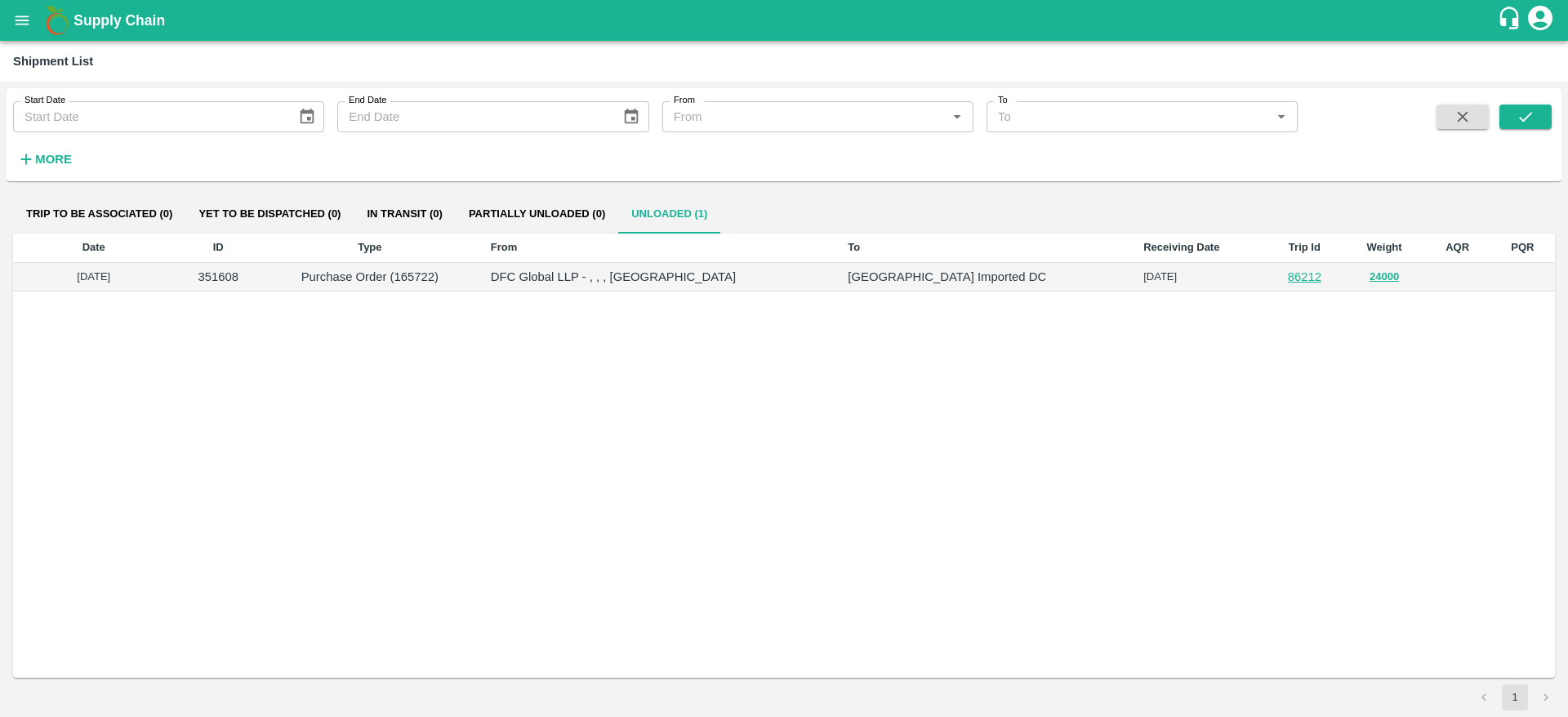
drag, startPoint x: 1080, startPoint y: 274, endPoint x: 1157, endPoint y: 290, distance: 78.6
click at [1157, 290] on td "[DATE]" at bounding box center [1198, 277] width 135 height 29
click at [23, 17] on icon "open drawer" at bounding box center [22, 20] width 18 height 18
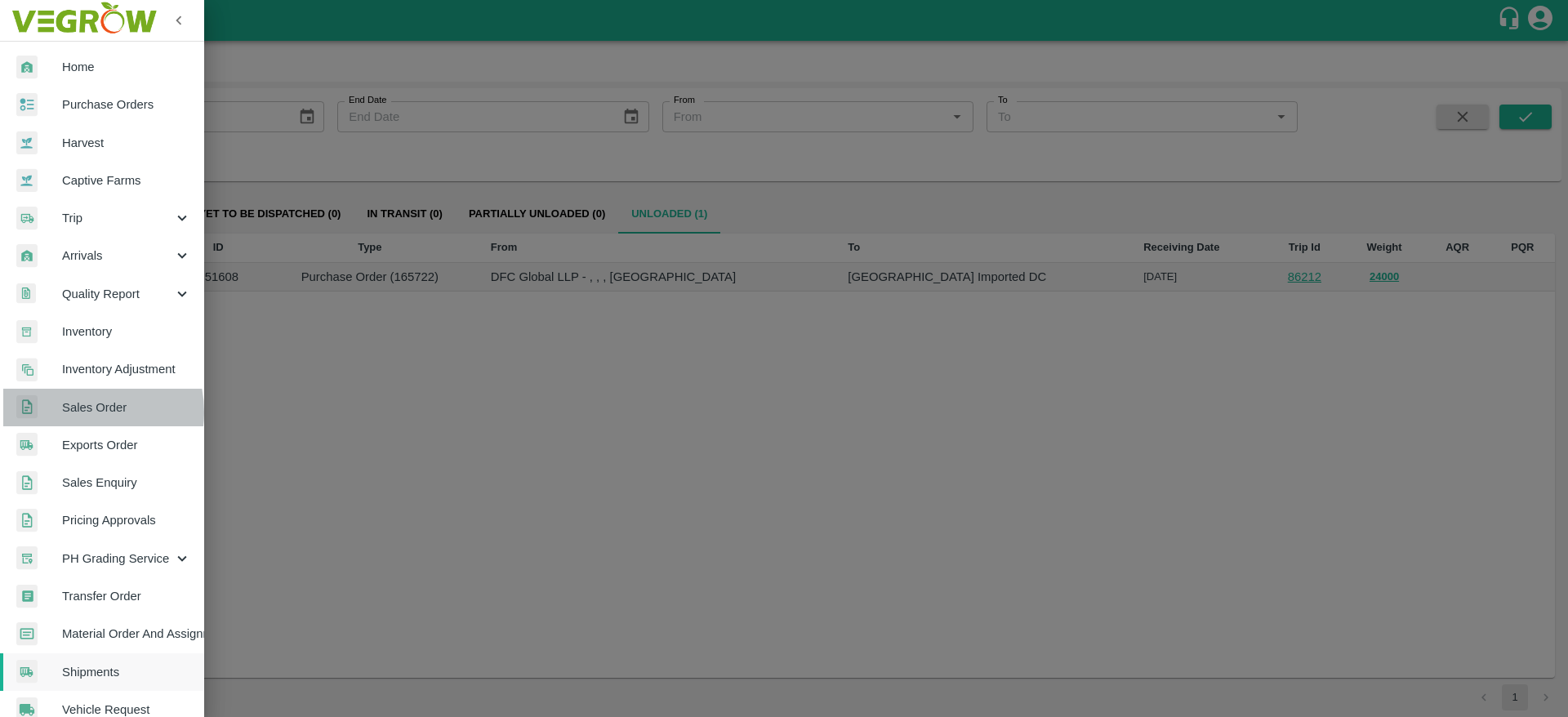
click at [83, 413] on span "Sales Order" at bounding box center [126, 407] width 129 height 18
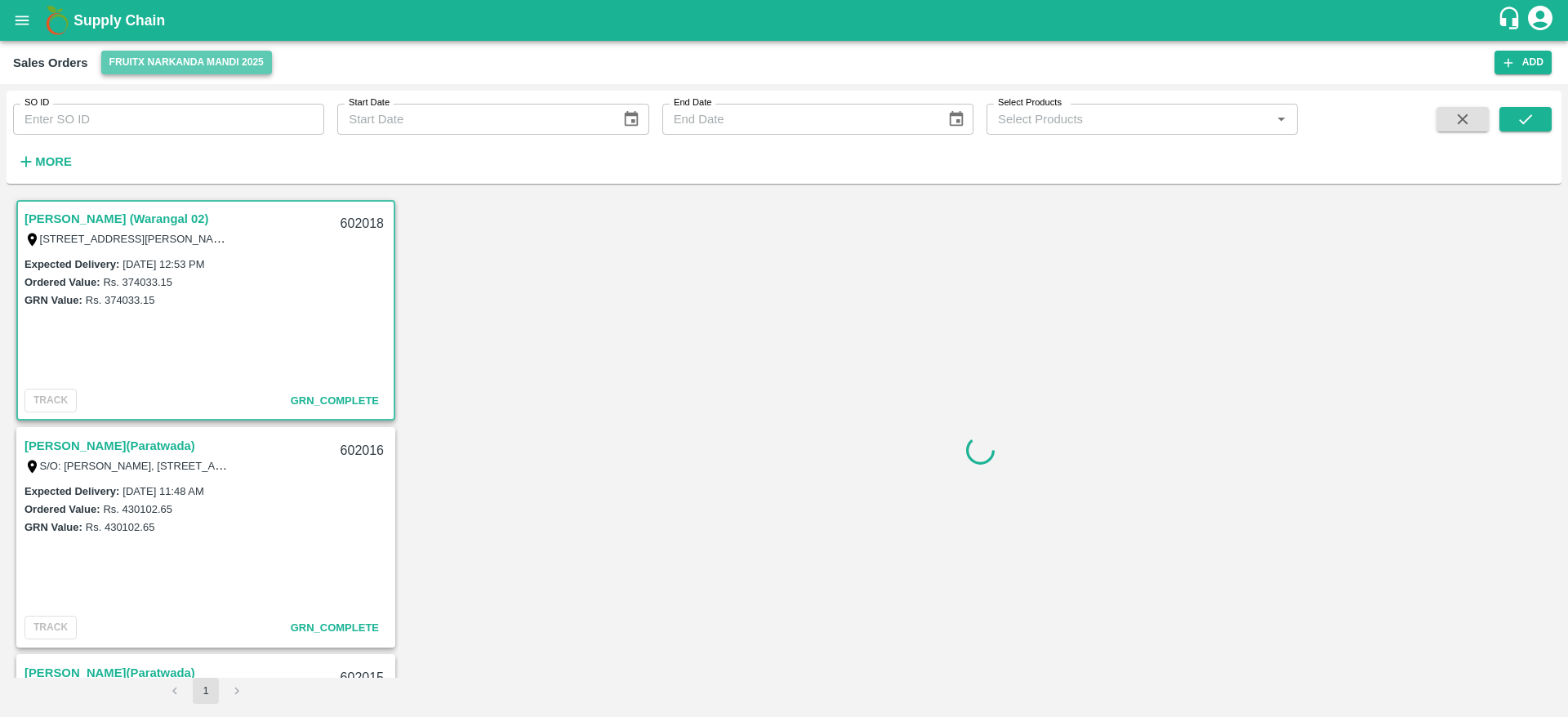
click at [175, 70] on button "FruitX Narkanda Mandi 2025" at bounding box center [186, 62] width 170 height 23
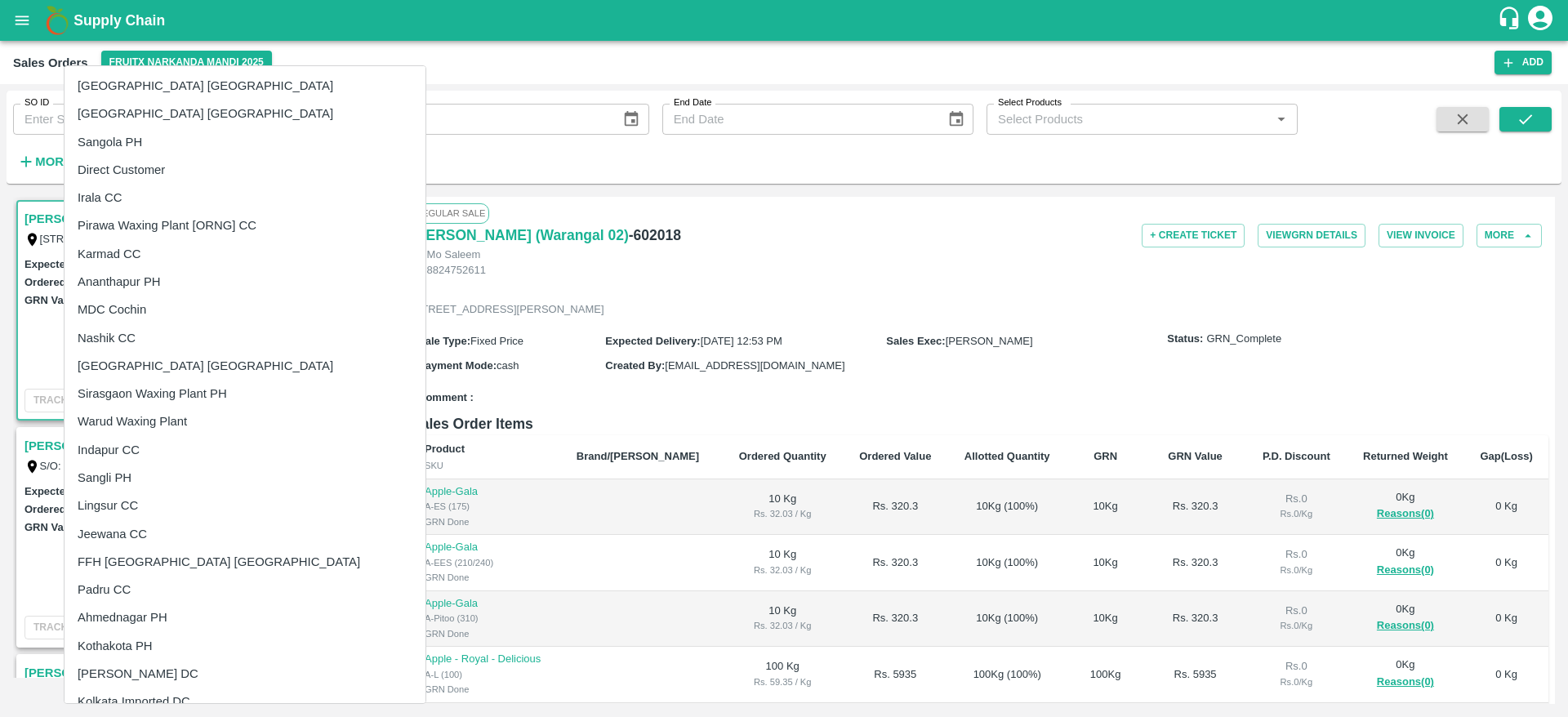
scroll to position [346, 0]
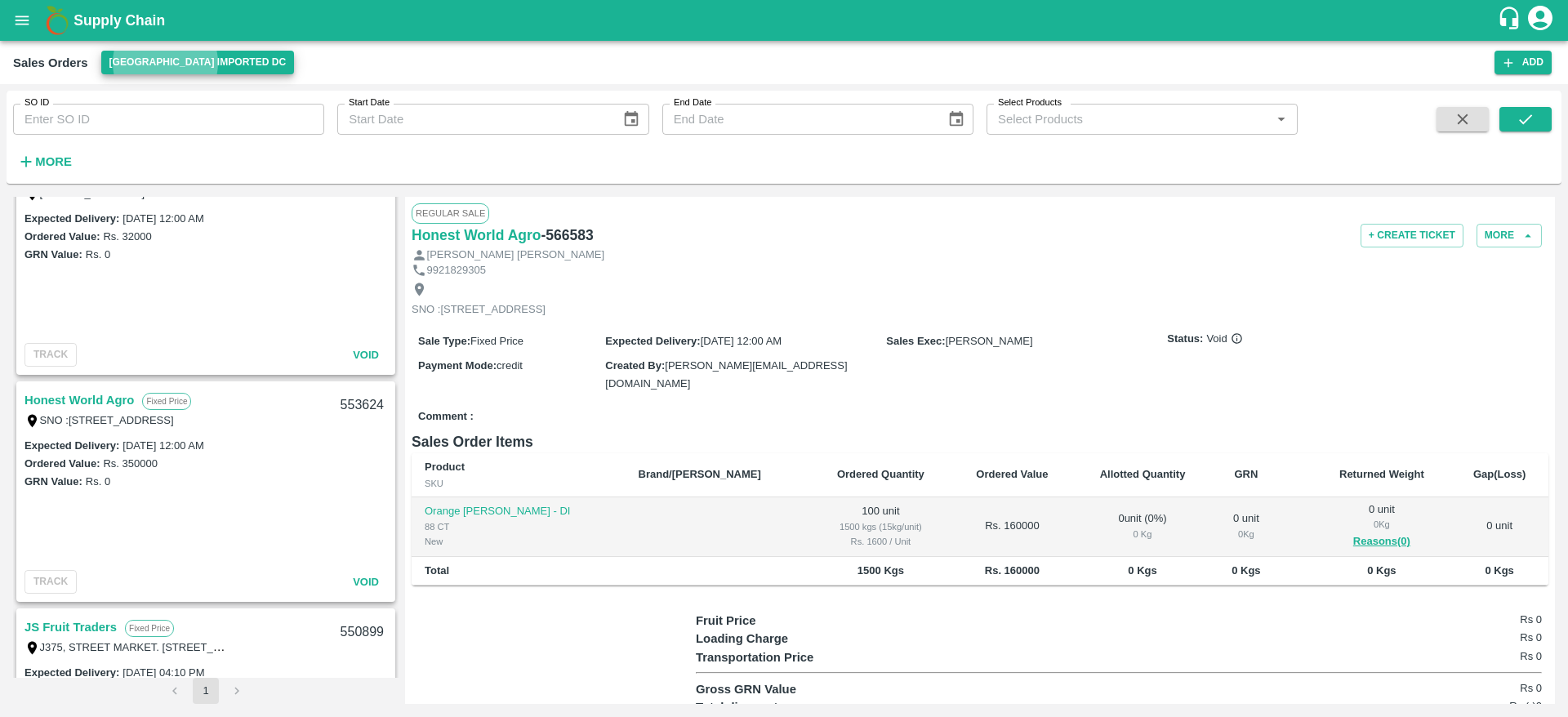
scroll to position [882, 0]
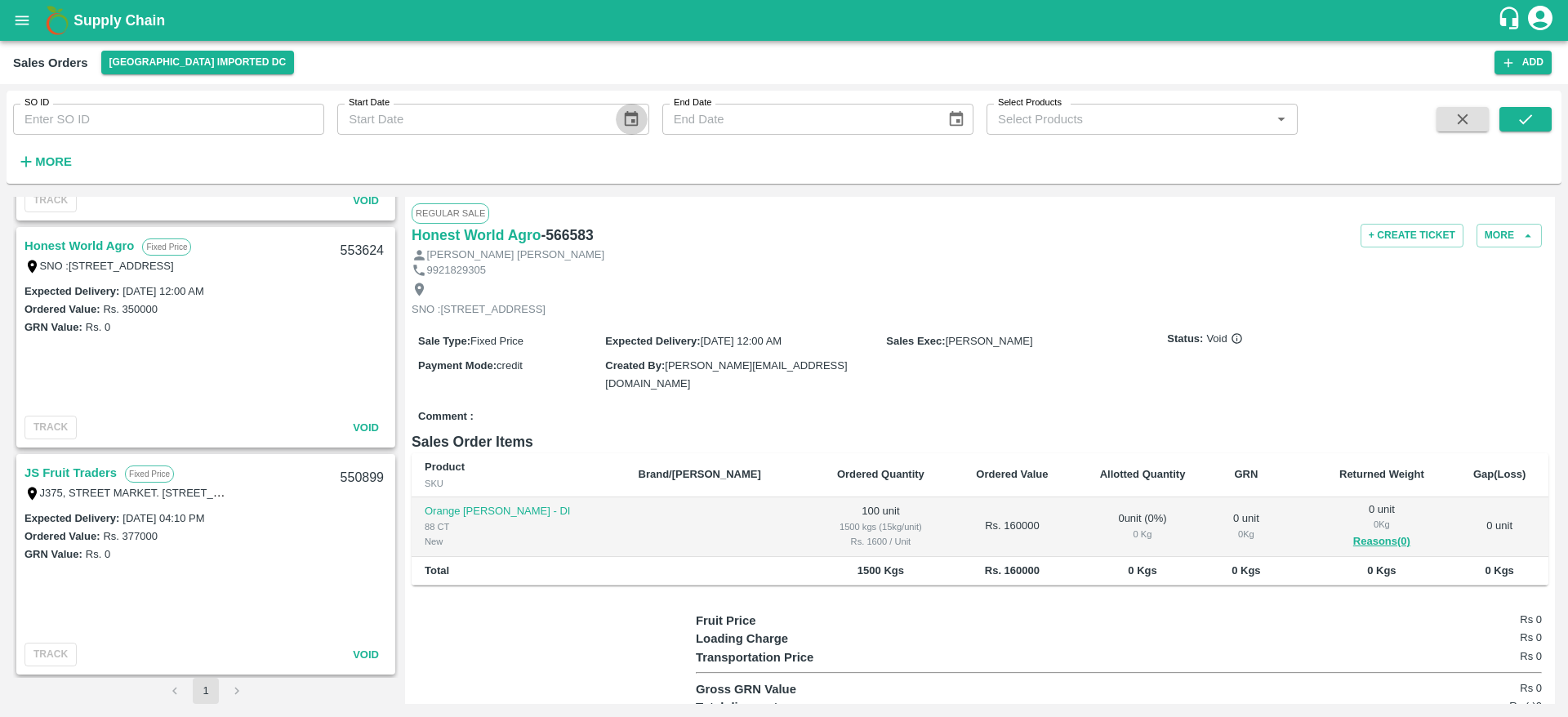
click at [626, 115] on icon "Choose date" at bounding box center [632, 119] width 14 height 16
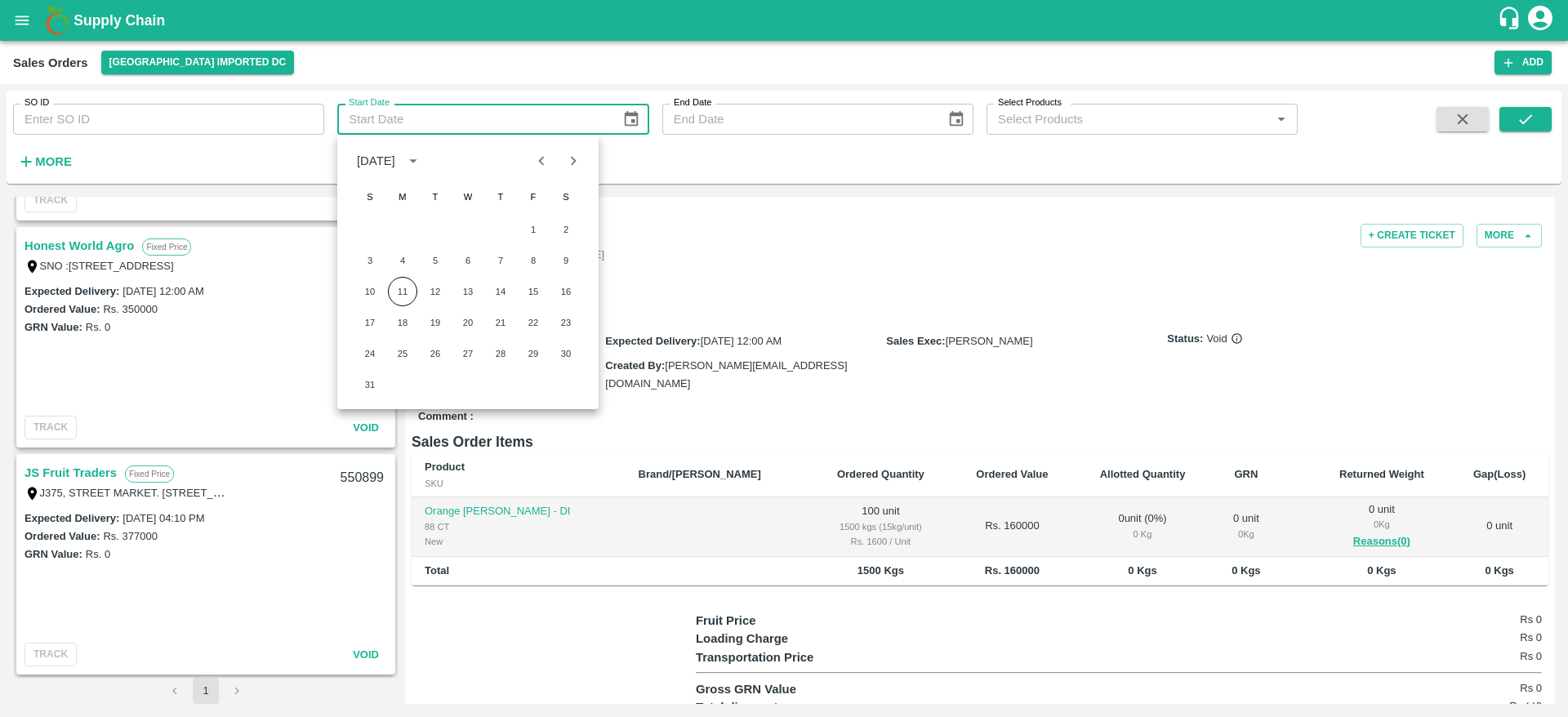
click at [545, 300] on div "SNO :648/3/2,, Pawan Nagar NR Bibwewadi, Pune, Pune, MAHARASHTRA, 411043" at bounding box center [478, 300] width 134 height 36
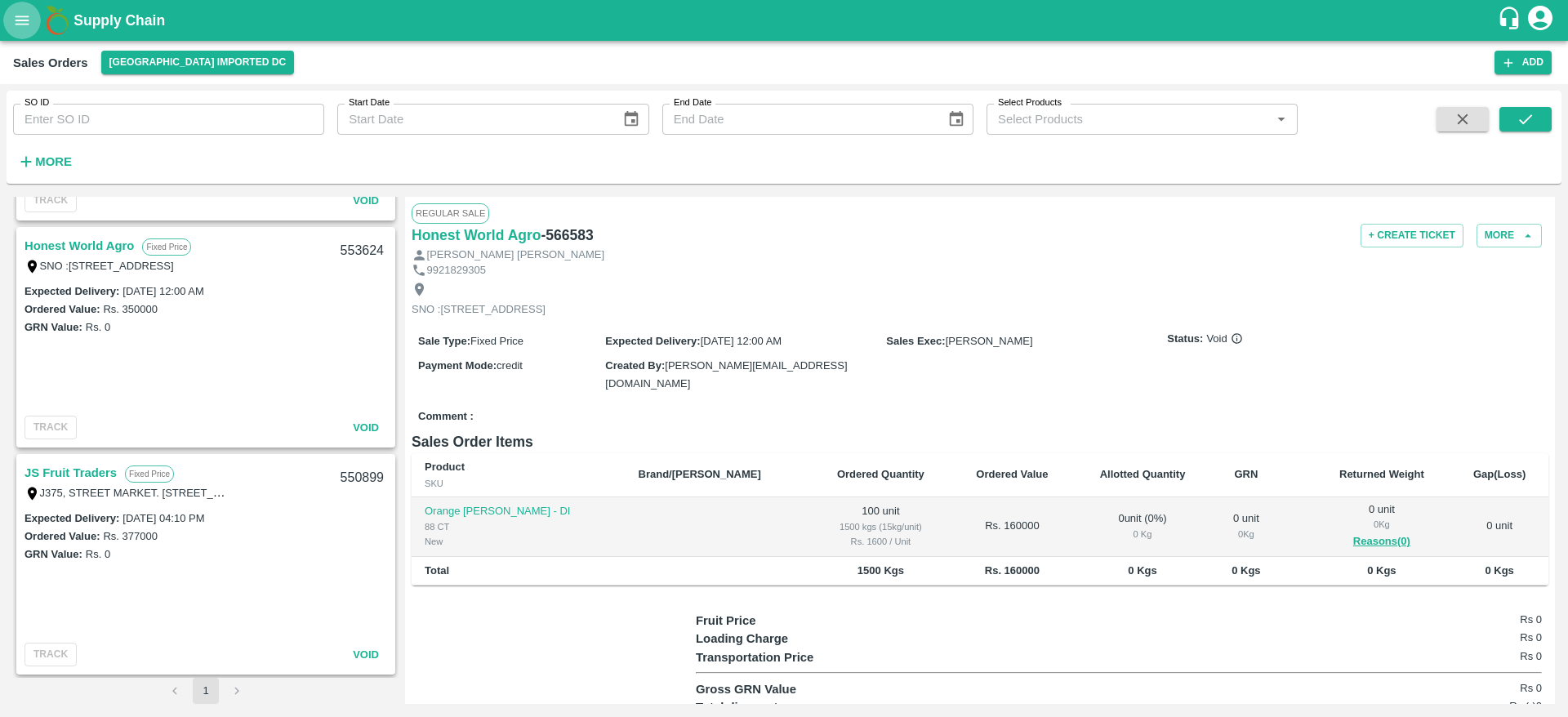
click at [17, 26] on icon "open drawer" at bounding box center [22, 20] width 18 height 18
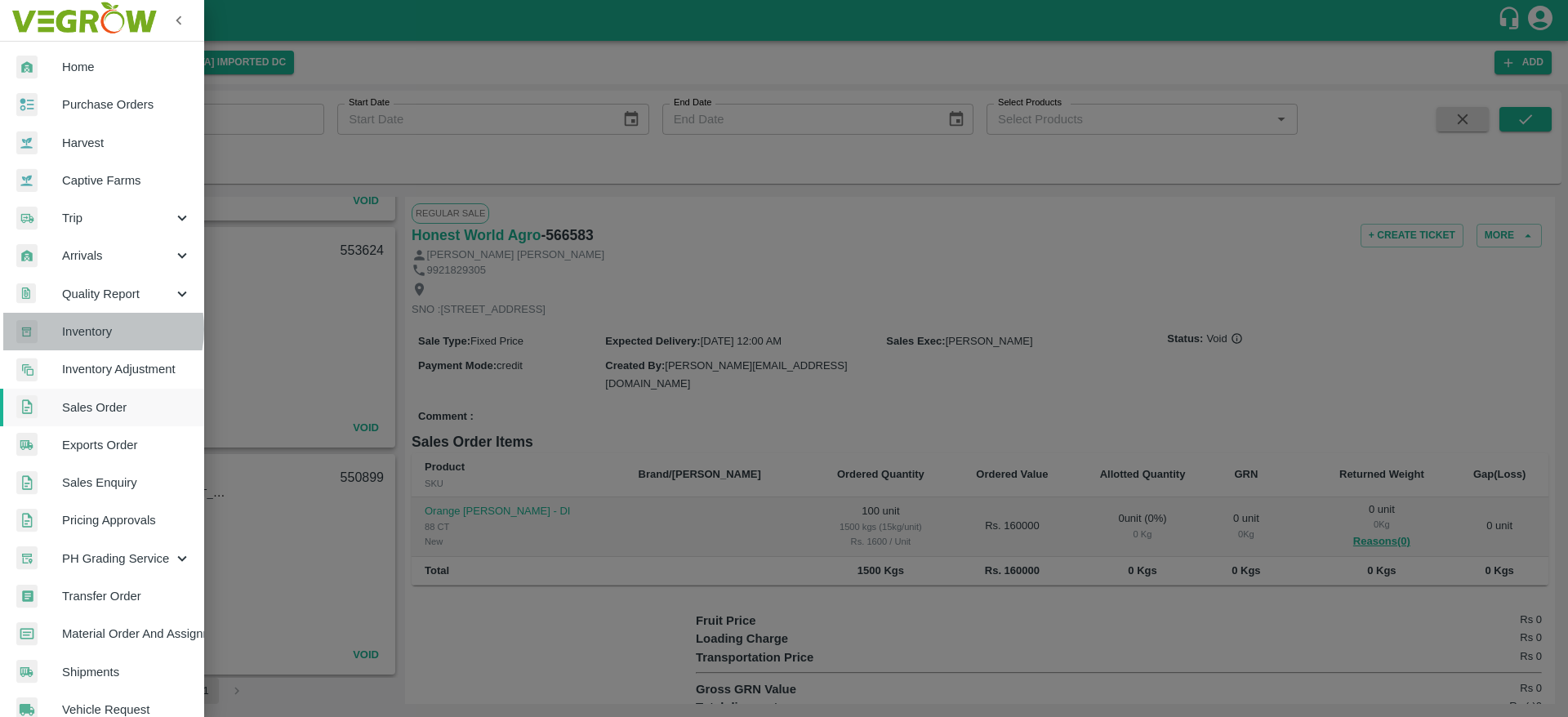
click at [93, 329] on span "Inventory" at bounding box center [126, 331] width 129 height 18
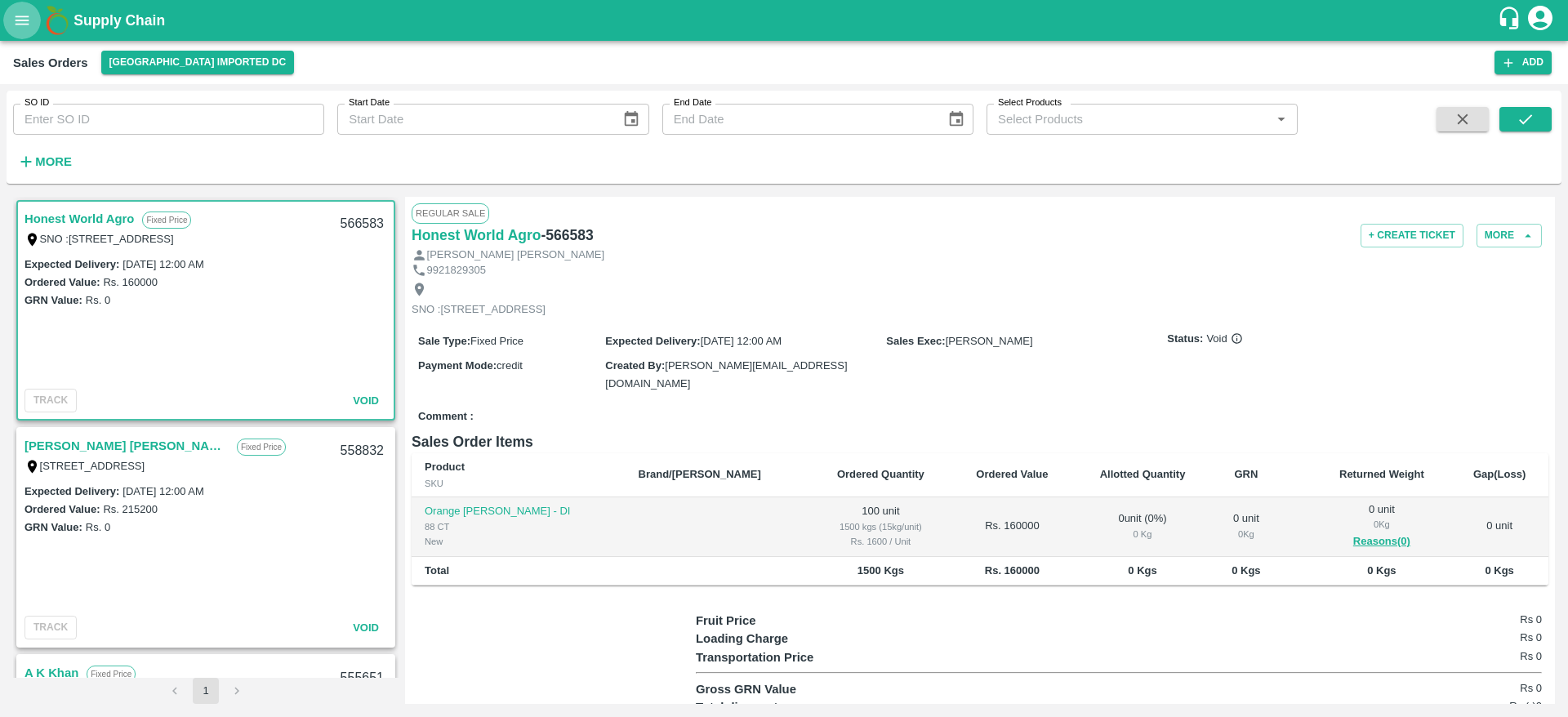
click at [22, 29] on button "open drawer" at bounding box center [22, 21] width 37 height 37
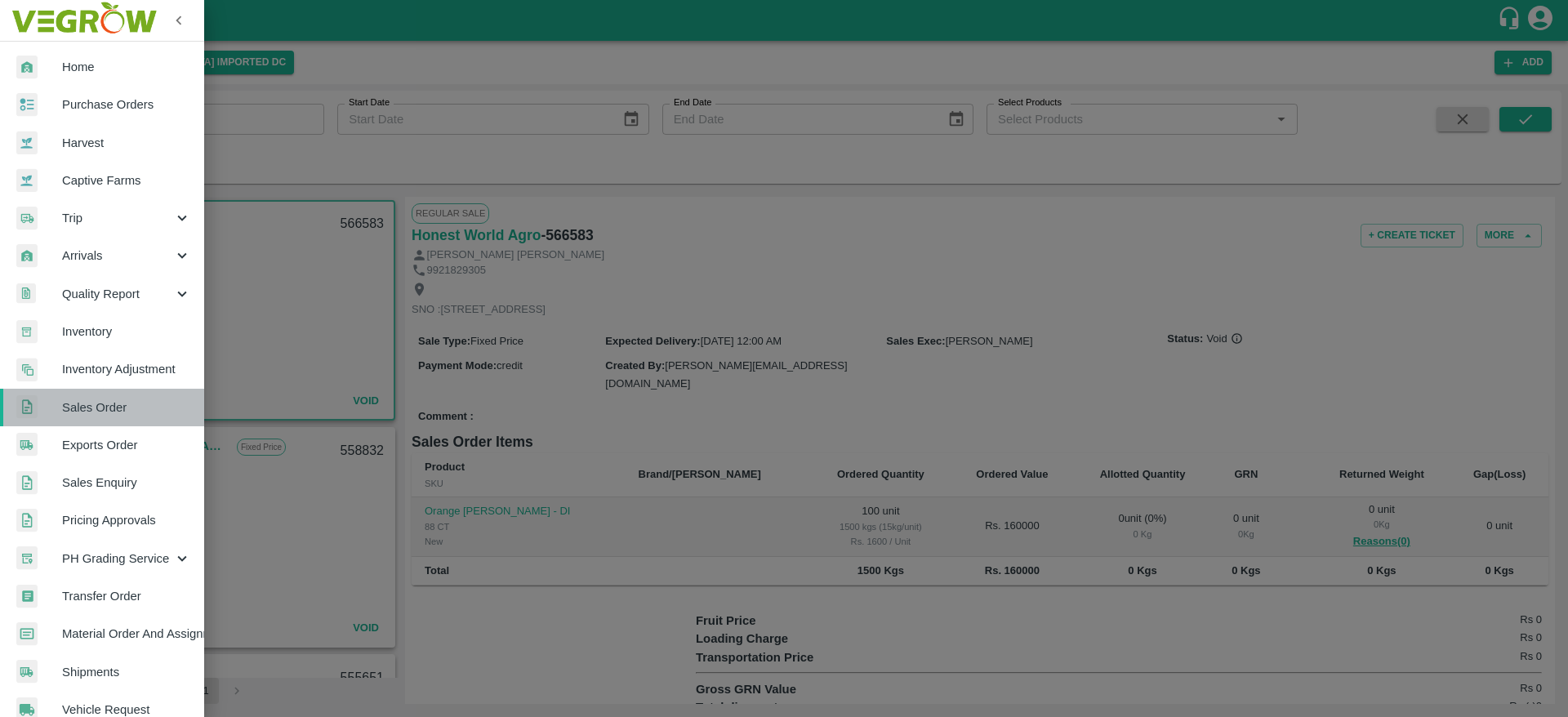
click at [104, 416] on span "Sales Order" at bounding box center [126, 407] width 129 height 18
